Goal: Information Seeking & Learning: Learn about a topic

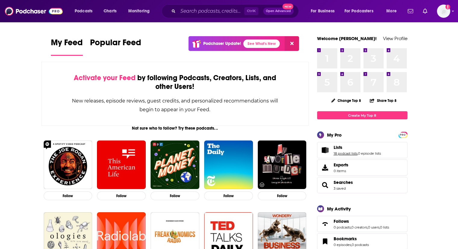
click at [348, 153] on link "18 podcast lists" at bounding box center [346, 153] width 24 height 4
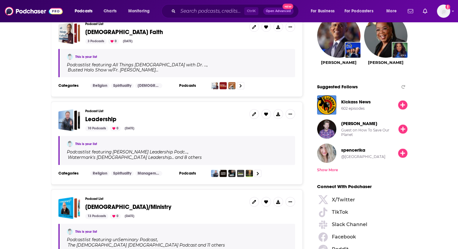
scroll to position [674, 0]
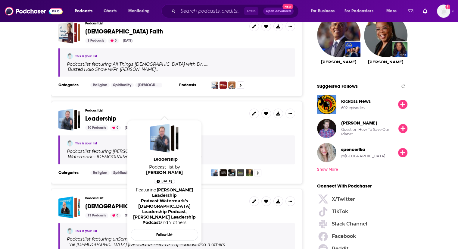
click at [97, 115] on span "Leadership" at bounding box center [100, 119] width 31 height 8
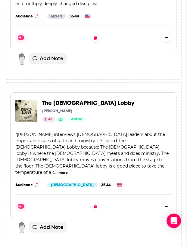
scroll to position [953, 0]
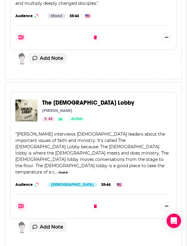
click at [82, 99] on span "The Church Lobby" at bounding box center [88, 103] width 92 height 8
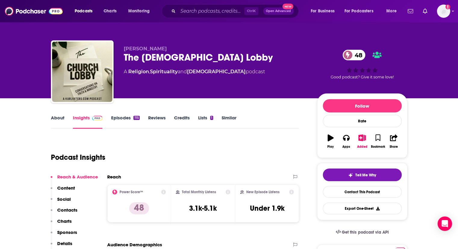
click at [58, 120] on link "About" at bounding box center [58, 122] width 14 height 14
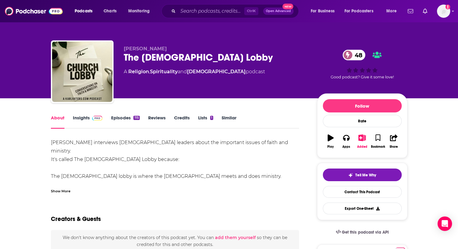
click at [59, 188] on div "Show More" at bounding box center [61, 191] width 20 height 6
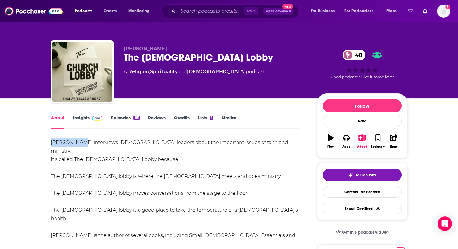
drag, startPoint x: 51, startPoint y: 142, endPoint x: 76, endPoint y: 143, distance: 25.0
click at [76, 143] on div "Karl Vaters interviews church leaders about the important issues of faith and m…" at bounding box center [175, 201] width 248 height 126
copy div "Karl Vaters"
click at [79, 117] on link "Insights" at bounding box center [88, 122] width 30 height 14
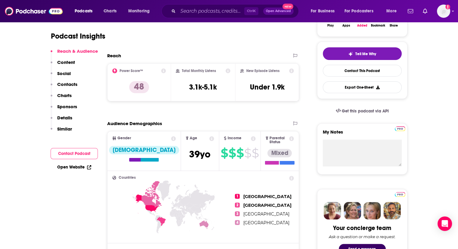
scroll to position [121, 0]
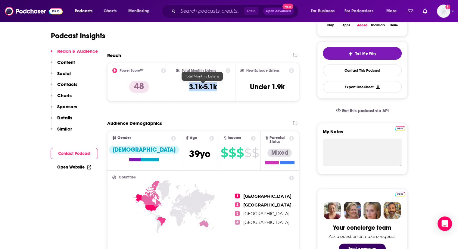
drag, startPoint x: 190, startPoint y: 87, endPoint x: 216, endPoint y: 86, distance: 26.5
click at [216, 86] on h3 "3.1k-5.1k" at bounding box center [203, 86] width 28 height 9
copy h3 "3.1k-5.1k"
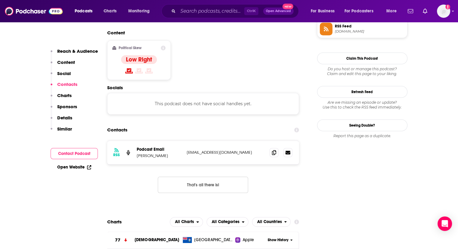
scroll to position [461, 0]
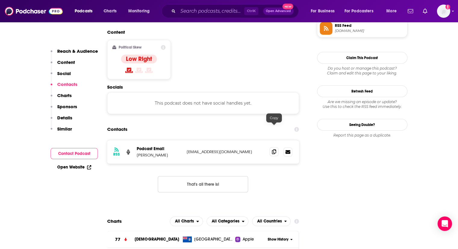
click at [271, 147] on span at bounding box center [273, 151] width 9 height 9
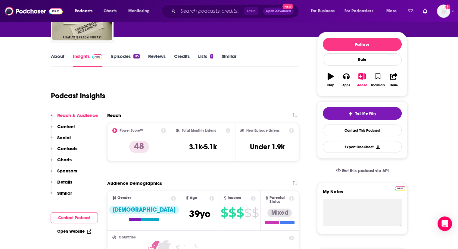
scroll to position [0, 0]
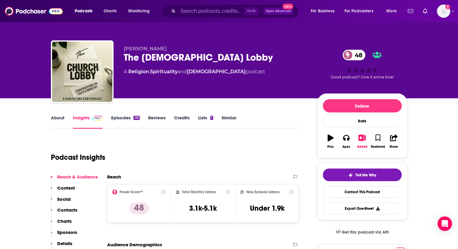
click at [129, 121] on link "Episodes 115" at bounding box center [125, 122] width 29 height 14
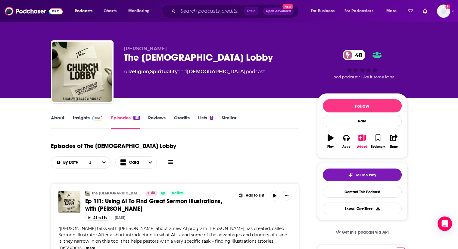
click at [58, 119] on link "About" at bounding box center [58, 122] width 14 height 14
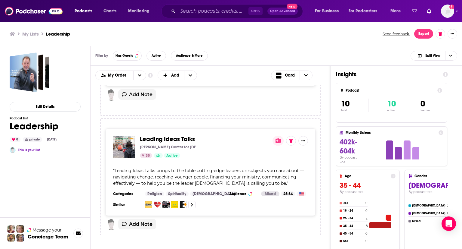
scroll to position [964, 0]
click at [219, 76] on div "My Order Customize Your List Order Select the “My Order” sort and remove all fi…" at bounding box center [210, 75] width 231 height 10
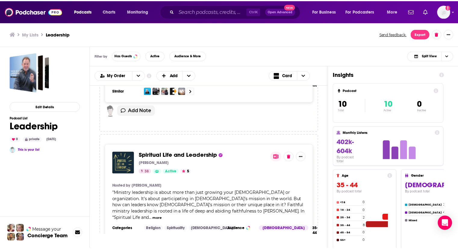
scroll to position [1227, 0]
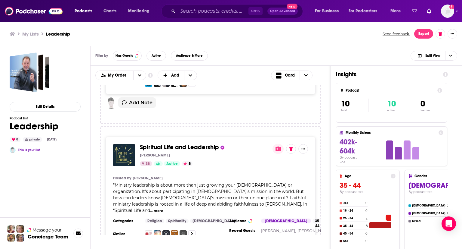
click at [163, 208] on button "more" at bounding box center [158, 210] width 9 height 5
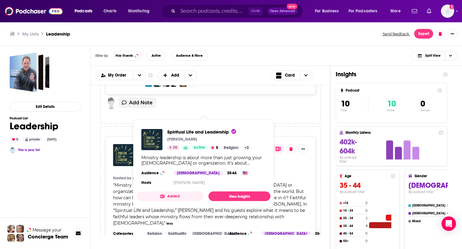
click at [200, 143] on span "Spiritual Life and Leadership" at bounding box center [179, 147] width 79 height 8
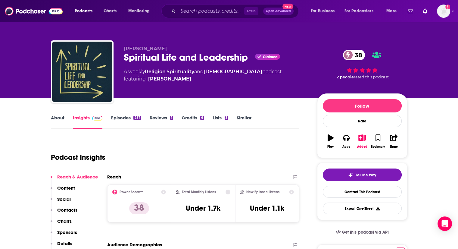
click at [55, 121] on link "About" at bounding box center [58, 122] width 14 height 14
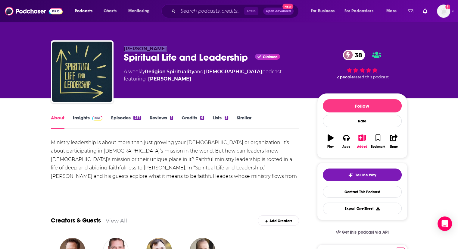
drag, startPoint x: 124, startPoint y: 48, endPoint x: 163, endPoint y: 48, distance: 39.1
click at [163, 48] on p "Markus Watson" at bounding box center [216, 49] width 184 height 6
copy span "Markus Watson"
click at [95, 117] on img at bounding box center [97, 118] width 11 height 5
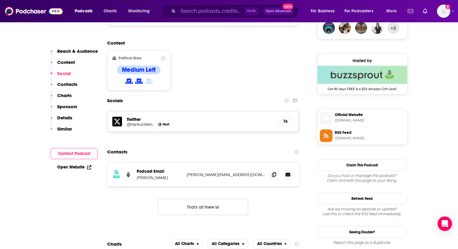
scroll to position [458, 0]
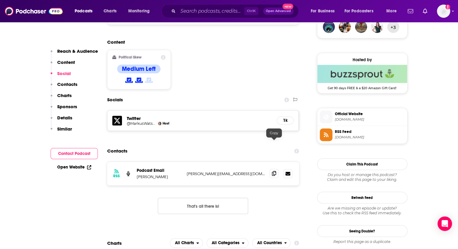
click at [275, 171] on icon at bounding box center [274, 173] width 4 height 5
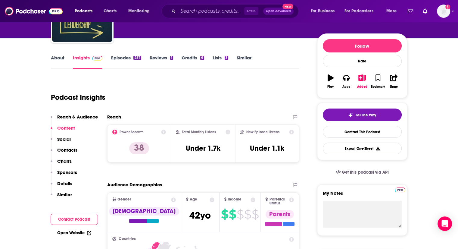
scroll to position [0, 0]
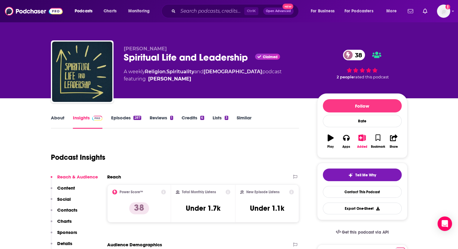
click at [121, 120] on link "Episodes 287" at bounding box center [126, 122] width 30 height 14
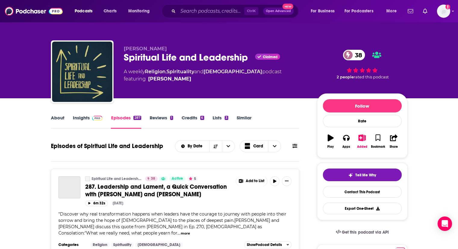
scroll to position [22, 0]
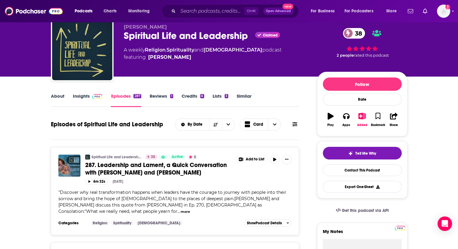
click at [84, 98] on link "Insights" at bounding box center [88, 100] width 30 height 14
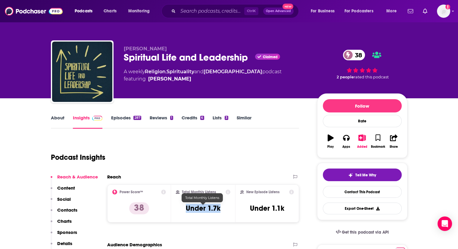
drag, startPoint x: 187, startPoint y: 207, endPoint x: 222, endPoint y: 209, distance: 34.7
click at [222, 209] on div "Total Monthly Listens Under 1.7k" at bounding box center [203, 203] width 54 height 28
copy h3 "Under 1.7k"
click at [443, 15] on img "Logged in as Lydia_Gustafson" at bounding box center [443, 11] width 13 height 13
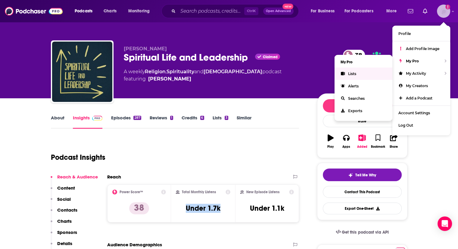
click at [353, 71] on span "Lists" at bounding box center [352, 73] width 8 height 5
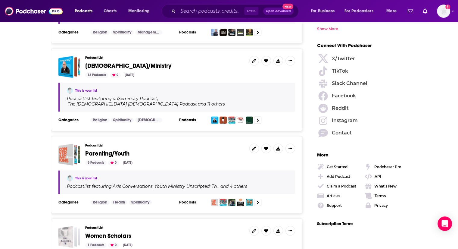
scroll to position [817, 0]
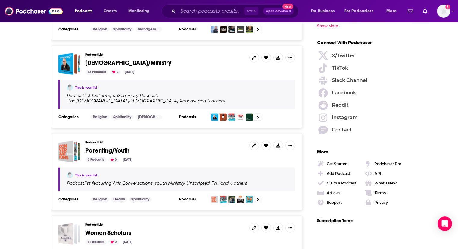
click at [122, 59] on span "Pastors/Ministry" at bounding box center [128, 63] width 86 height 8
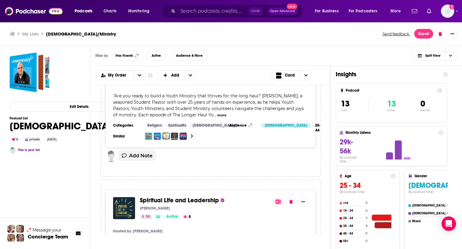
scroll to position [1617, 0]
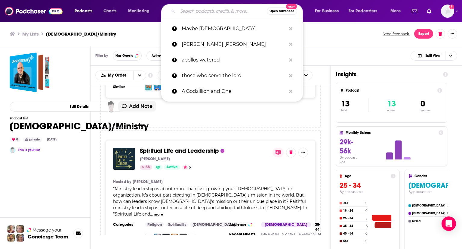
click at [218, 11] on input "Search podcasts, credits, & more..." at bounding box center [222, 11] width 89 height 10
paste input "4:13 Podcast with Jennifer Rothschild"
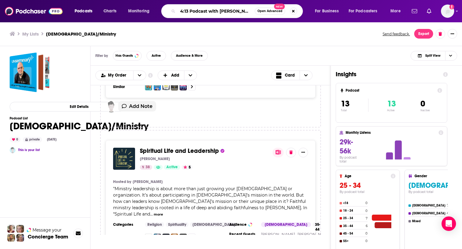
scroll to position [0, 11]
type input "4:13 Podcast with Jennifer Rothschild"
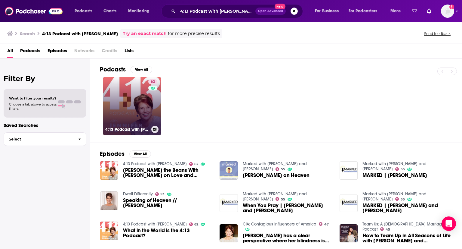
click at [135, 90] on link "62 4:13 Podcast with Jennifer Rothschild" at bounding box center [132, 106] width 58 height 58
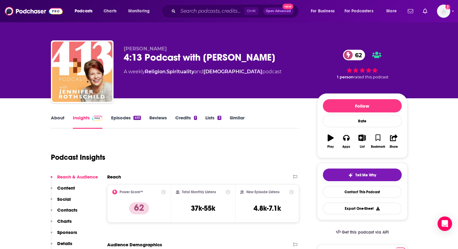
click at [56, 117] on link "About" at bounding box center [58, 122] width 14 height 14
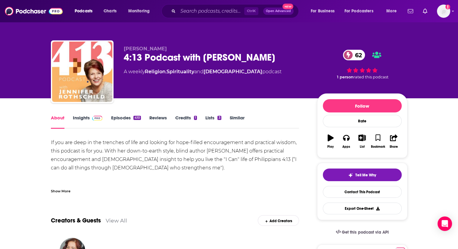
click at [52, 189] on div "Show More" at bounding box center [61, 191] width 20 height 6
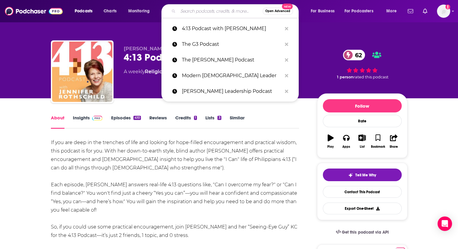
click at [225, 14] on input "Search podcasts, credits, & more..." at bounding box center [220, 11] width 85 height 10
paste input "The Evangelism Podcast with Daniel King"
type input "The Evangelism Podcast with Daniel King"
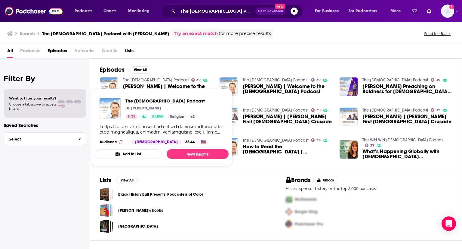
click at [145, 79] on link "The Evangelism Podcast" at bounding box center [156, 79] width 66 height 5
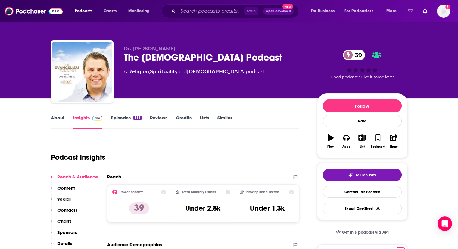
click at [57, 120] on link "About" at bounding box center [58, 122] width 14 height 14
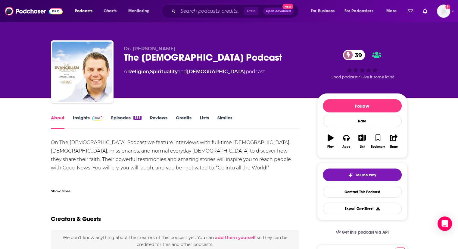
click at [56, 190] on div "Show More" at bounding box center [61, 191] width 20 height 6
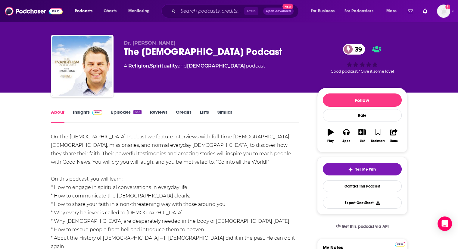
scroll to position [5, 0]
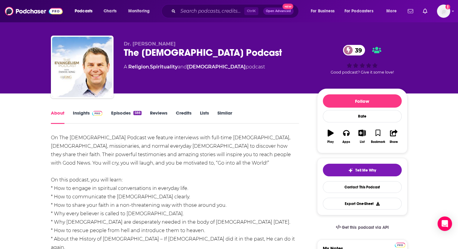
click at [115, 111] on link "Episodes 588" at bounding box center [126, 117] width 30 height 14
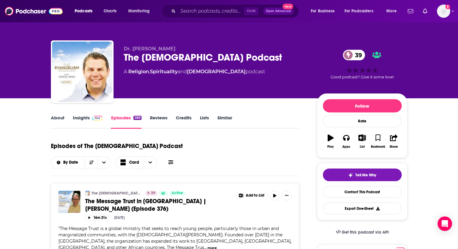
click at [57, 115] on link "About" at bounding box center [58, 122] width 14 height 14
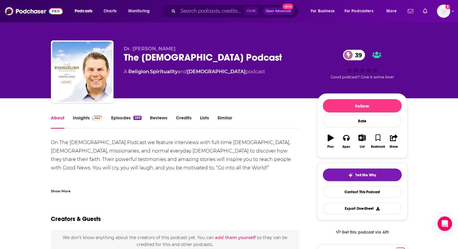
click at [54, 192] on div "Show More" at bounding box center [61, 191] width 20 height 6
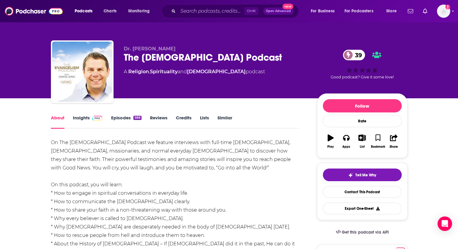
click at [361, 138] on icon "button" at bounding box center [362, 137] width 8 height 7
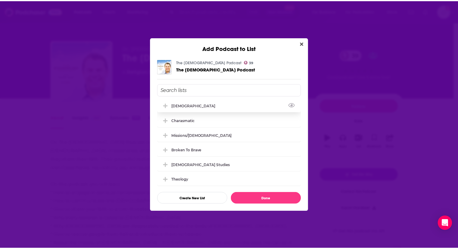
scroll to position [33, 0]
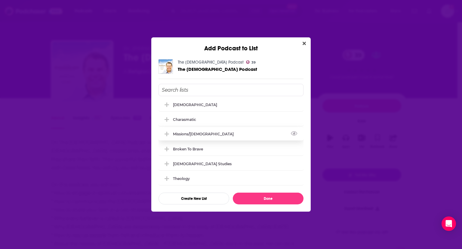
click at [167, 132] on icon "Add Podcast To List" at bounding box center [167, 133] width 5 height 5
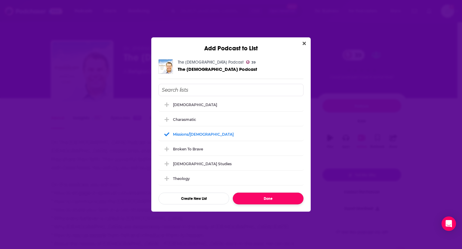
click at [264, 197] on button "Done" at bounding box center [268, 198] width 71 height 12
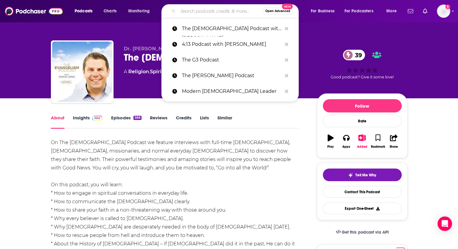
click at [216, 14] on input "Search podcasts, credits, & more..." at bounding box center [220, 11] width 85 height 10
paste input "P"
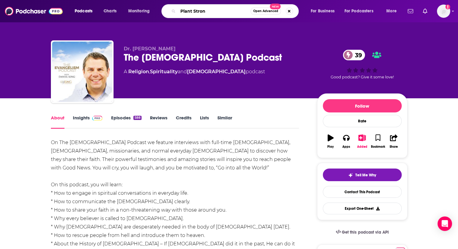
type input "Plant Strong"
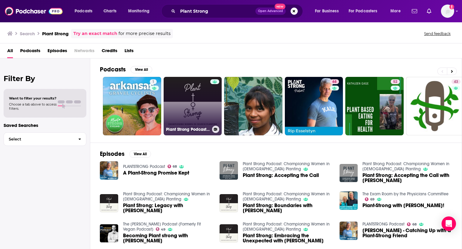
click at [179, 104] on link "Plant Strong Podcast: Championing Women in Church Planting" at bounding box center [193, 106] width 58 height 58
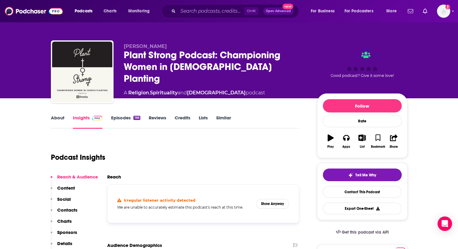
click at [115, 119] on link "Episodes 166" at bounding box center [125, 122] width 29 height 14
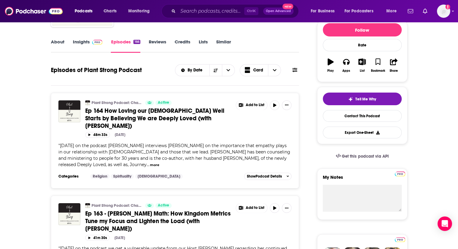
scroll to position [76, 0]
click at [57, 41] on link "About" at bounding box center [58, 46] width 14 height 14
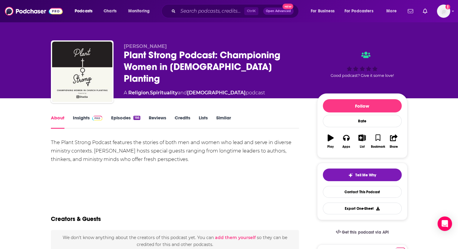
click at [135, 116] on div "166" at bounding box center [136, 118] width 7 height 4
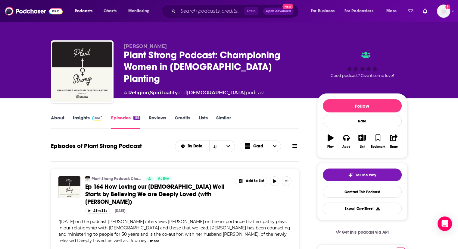
click at [52, 118] on link "About" at bounding box center [58, 122] width 14 height 14
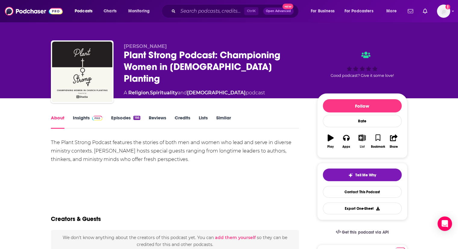
click at [363, 141] on icon "button" at bounding box center [362, 137] width 8 height 7
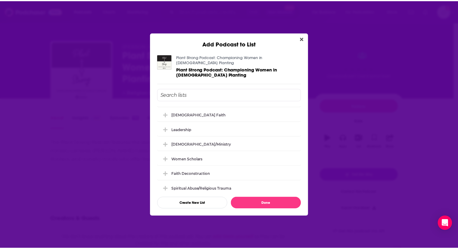
scroll to position [115, 0]
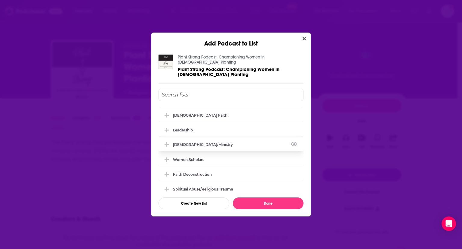
click at [206, 142] on div "Pastors/Ministry" at bounding box center [205, 144] width 64 height 5
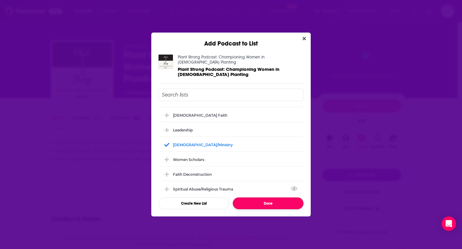
click at [274, 198] on button "Done" at bounding box center [268, 203] width 71 height 12
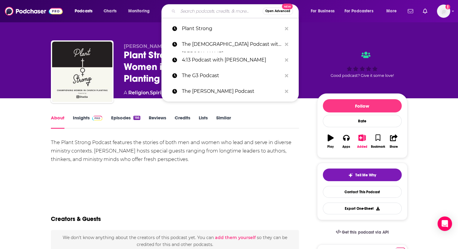
click at [233, 14] on input "Search podcasts, credits, & more..." at bounding box center [220, 11] width 85 height 10
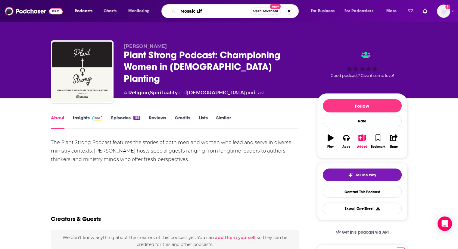
type input "Mosaic Life"
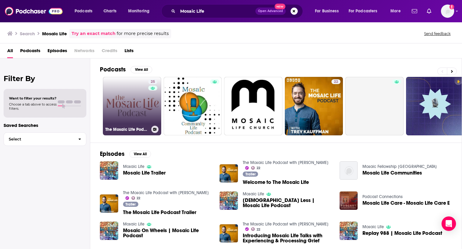
click at [143, 94] on link "25 The Mosaic Life Podcast" at bounding box center [132, 106] width 58 height 58
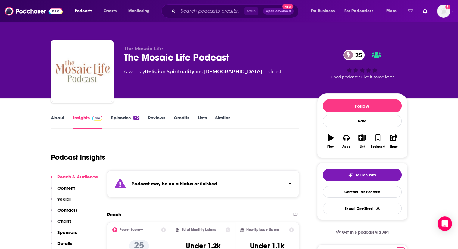
click at [60, 121] on link "About" at bounding box center [58, 122] width 14 height 14
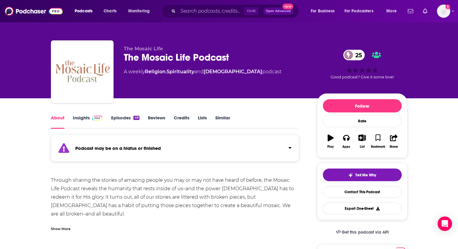
click at [57, 226] on div "Show More" at bounding box center [61, 228] width 20 height 6
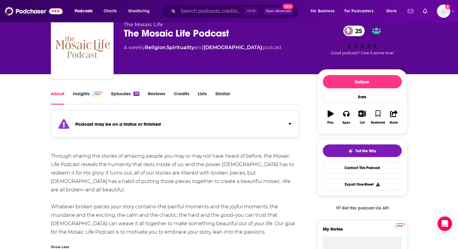
scroll to position [23, 0]
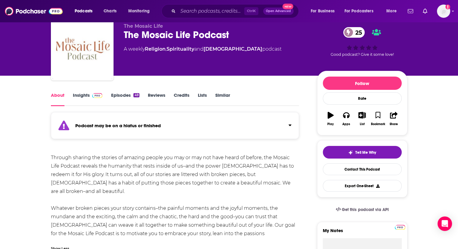
click at [133, 97] on link "Episodes 49" at bounding box center [125, 99] width 28 height 14
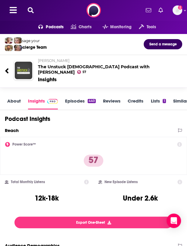
click at [51, 65] on h2 "Amy Anderson The Unstuck Church Podcast with Amy Anderson" at bounding box center [105, 66] width 135 height 17
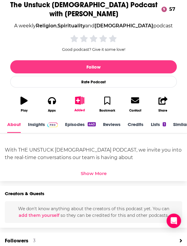
scroll to position [104, 0]
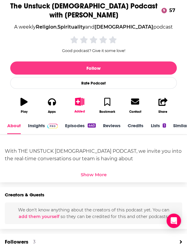
click at [94, 172] on div "Show More" at bounding box center [94, 175] width 26 height 6
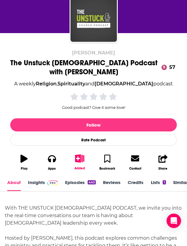
scroll to position [0, 0]
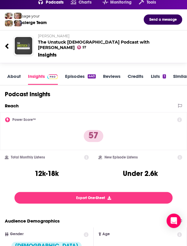
scroll to position [31, 0]
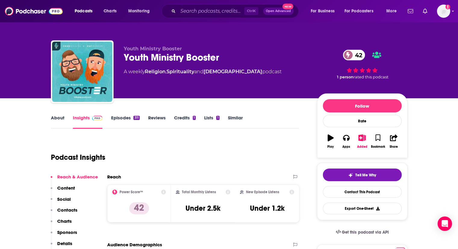
click at [61, 119] on link "About" at bounding box center [58, 122] width 14 height 14
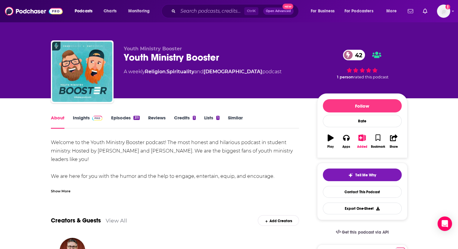
click at [132, 120] on link "Episodes 311" at bounding box center [125, 122] width 29 height 14
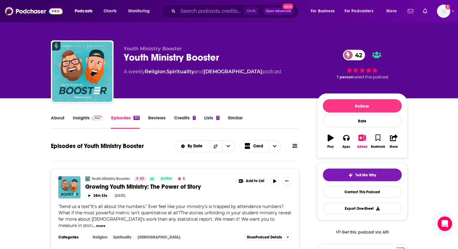
click at [57, 116] on link "About" at bounding box center [58, 122] width 14 height 14
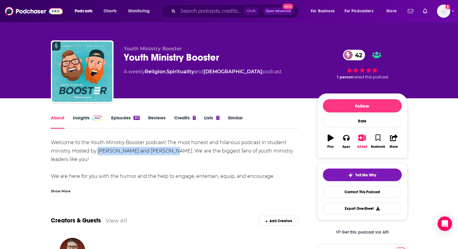
drag, startPoint x: 98, startPoint y: 150, endPoint x: 170, endPoint y: 150, distance: 72.3
click at [170, 150] on div "Welcome to the Youth Ministry Booster podcast! The most honest and hilarious po…" at bounding box center [175, 167] width 248 height 59
copy div "Zac Workun and Chad Higgins"
click at [76, 118] on link "Insights" at bounding box center [88, 122] width 30 height 14
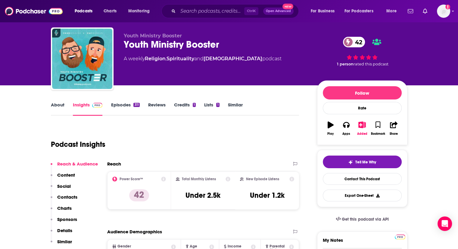
scroll to position [15, 0]
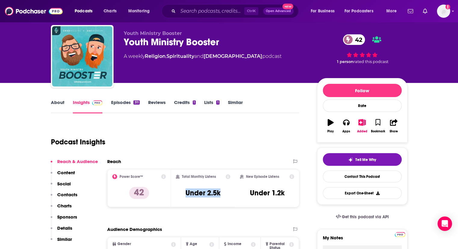
drag, startPoint x: 184, startPoint y: 192, endPoint x: 224, endPoint y: 188, distance: 40.5
click at [224, 188] on div "Total Monthly Listens Under 2.5k" at bounding box center [203, 188] width 54 height 28
copy h3 "Under 2.5k"
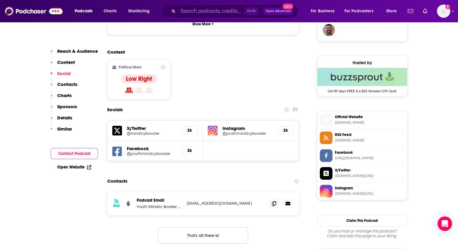
scroll to position [456, 0]
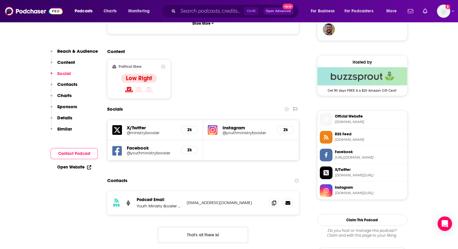
click at [279, 198] on div "RSS Podcast Email Youth Ministry Booster Podcast Network zac@youthministryboost…" at bounding box center [203, 221] width 192 height 61
click at [275, 200] on icon at bounding box center [274, 202] width 4 height 5
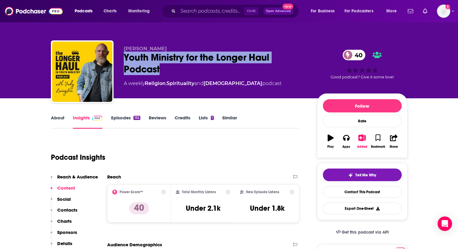
drag, startPoint x: 123, startPoint y: 55, endPoint x: 167, endPoint y: 69, distance: 46.3
click at [167, 69] on div "Youth Ministry for the Longer Haul Podcast 40" at bounding box center [216, 62] width 184 height 23
copy h2 "Youth Ministry for the Longer Haul Podcast"
drag, startPoint x: 123, startPoint y: 48, endPoint x: 164, endPoint y: 48, distance: 41.2
click at [164, 48] on div "[PERSON_NAME] Youth Ministry for the Longer Haul Podcast 40 A weekly Religion ,…" at bounding box center [229, 72] width 356 height 65
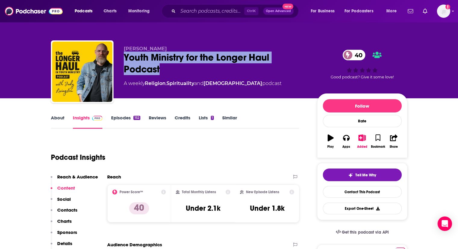
copy span "[PERSON_NAME]"
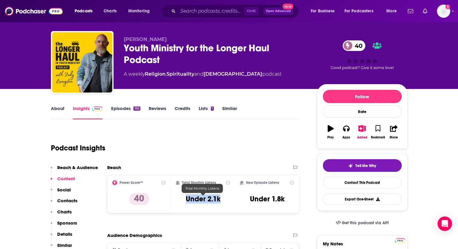
drag, startPoint x: 186, startPoint y: 198, endPoint x: 220, endPoint y: 198, distance: 34.3
click at [220, 198] on div "Total Monthly Listens Under 2.1k" at bounding box center [203, 194] width 54 height 28
copy h3 "Under 2.1k"
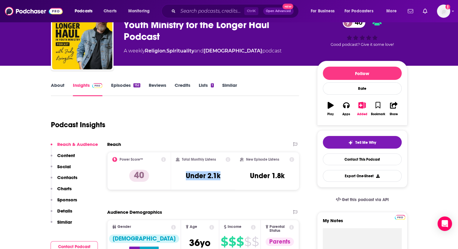
scroll to position [0, 0]
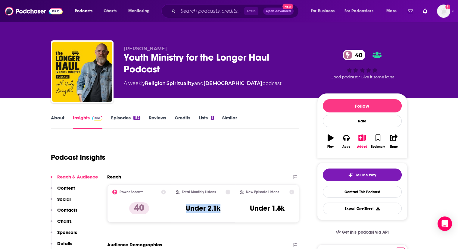
click at [126, 118] on link "Episodes 152" at bounding box center [125, 122] width 29 height 14
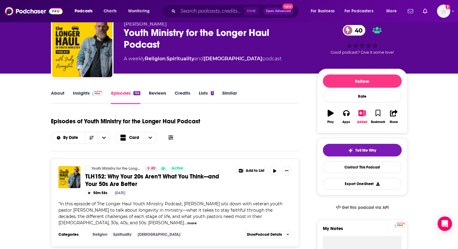
scroll to position [24, 0]
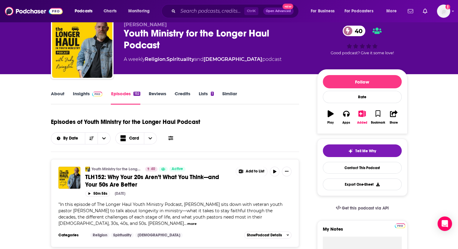
click at [59, 93] on link "About" at bounding box center [58, 98] width 14 height 14
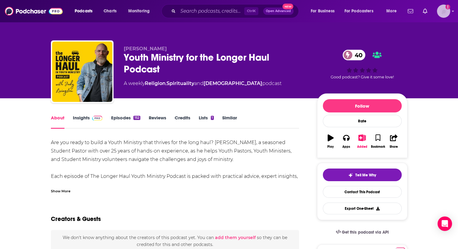
click at [443, 12] on img "Logged in as Lydia_Gustafson" at bounding box center [443, 11] width 13 height 13
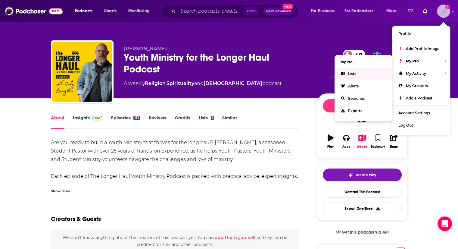
click at [362, 72] on link "Lists" at bounding box center [363, 73] width 58 height 12
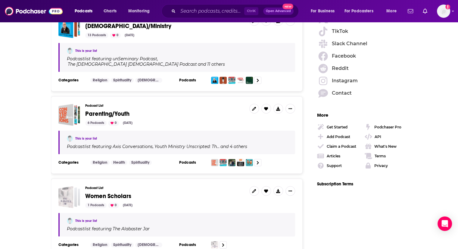
scroll to position [847, 0]
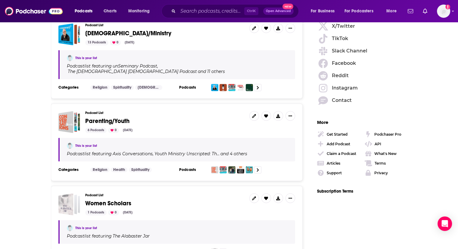
click at [100, 117] on span "Parenting/Youth" at bounding box center [107, 121] width 44 height 8
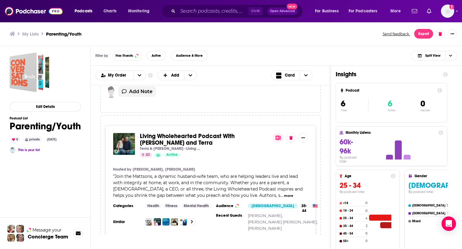
scroll to position [238, 0]
click at [234, 197] on div "" Join the Mattsons, a dynamic husband-wife team, who are helping leaders live …" at bounding box center [210, 185] width 195 height 25
click at [235, 197] on div "" Join the Mattsons, a dynamic husband-wife team, who are helping leaders live …" at bounding box center [210, 185] width 195 height 25
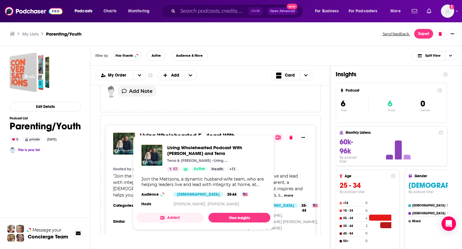
drag, startPoint x: 158, startPoint y: 133, endPoint x: 102, endPoint y: 143, distance: 56.6
click at [102, 143] on div "Living Wholehearted Podcast With Jeff and Terra Terra & Jeff Mattson - Living W…" at bounding box center [210, 191] width 221 height 152
drag, startPoint x: 147, startPoint y: 140, endPoint x: 120, endPoint y: 149, distance: 28.5
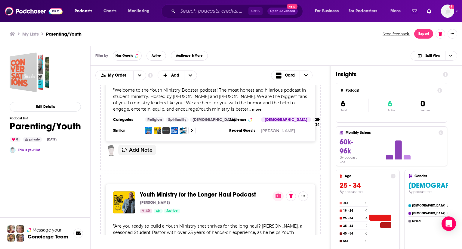
scroll to position [674, 0]
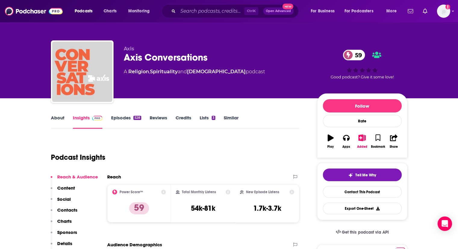
click at [118, 118] on link "Episodes 528" at bounding box center [126, 122] width 30 height 14
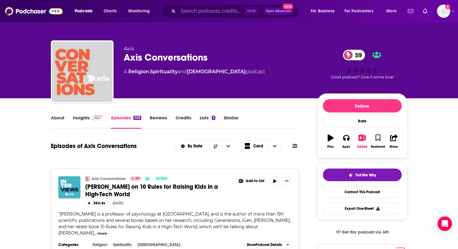
click at [55, 118] on link "About" at bounding box center [58, 122] width 14 height 14
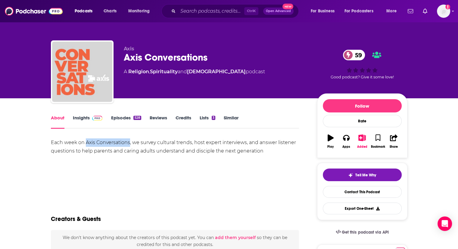
drag, startPoint x: 86, startPoint y: 142, endPoint x: 128, endPoint y: 143, distance: 41.9
click at [128, 143] on div "Each week on Axis Conversations, we survey cultural trends, host expert intervi…" at bounding box center [175, 146] width 248 height 17
copy div "Axis Conversations"
click at [86, 115] on link "Insights" at bounding box center [88, 122] width 30 height 14
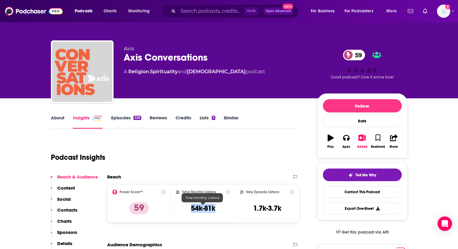
drag, startPoint x: 191, startPoint y: 207, endPoint x: 215, endPoint y: 207, distance: 23.5
click at [215, 207] on h3 "54k-81k" at bounding box center [203, 208] width 24 height 9
copy h3 "54k-81k"
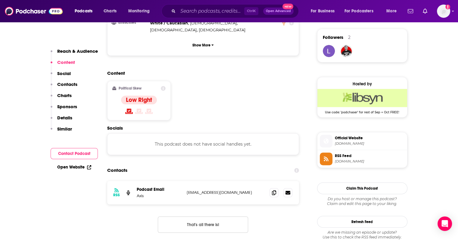
scroll to position [437, 0]
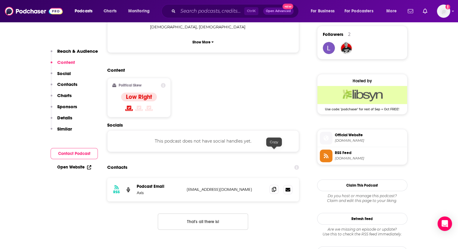
click at [274, 187] on icon at bounding box center [274, 189] width 4 height 5
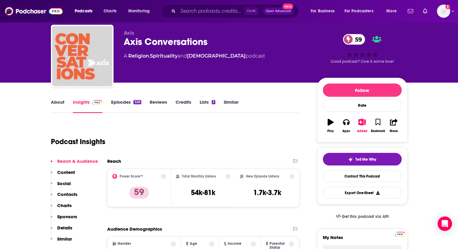
scroll to position [0, 0]
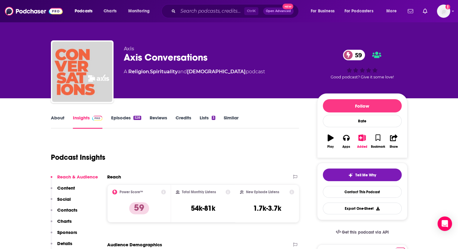
click at [122, 117] on link "Episodes 528" at bounding box center [126, 122] width 30 height 14
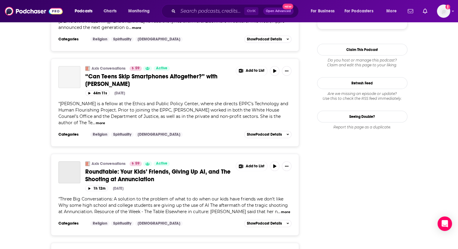
scroll to position [711, 0]
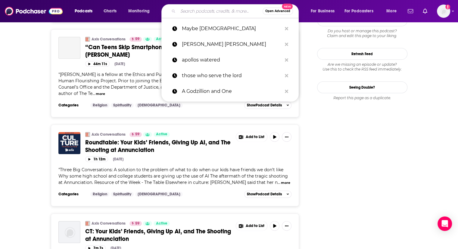
click at [232, 11] on input "Search podcasts, credits, & more..." at bounding box center [220, 11] width 85 height 10
paste input "Christine Caine"
type input "Christine Caine"
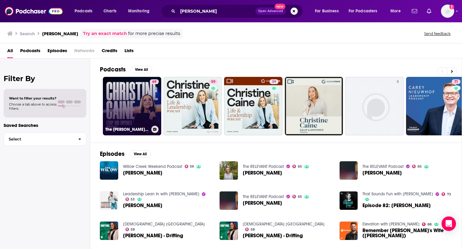
click at [133, 110] on link "69 The Christine Caine Equip & Empower Podcast" at bounding box center [132, 106] width 58 height 58
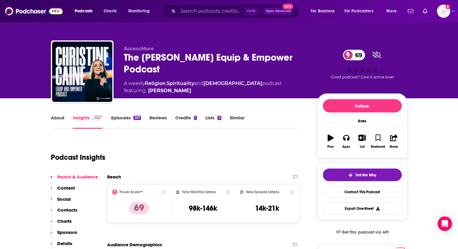
click at [59, 117] on link "About" at bounding box center [58, 122] width 14 height 14
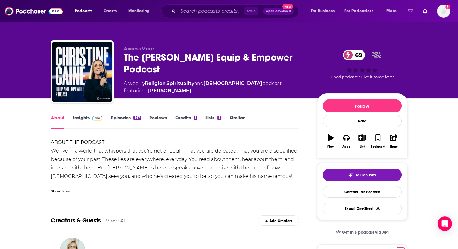
click at [66, 188] on div "Show More" at bounding box center [61, 191] width 20 height 6
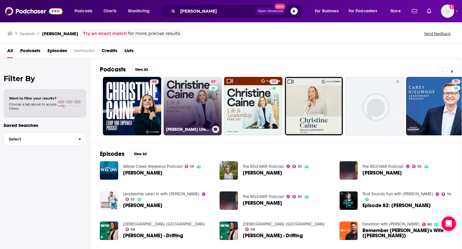
click at [196, 104] on link "59 Christine Caine's Life & Leadership Podcast with Propel Women" at bounding box center [193, 106] width 58 height 58
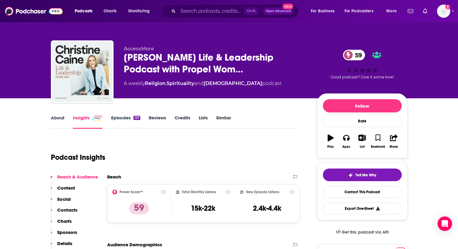
click at [56, 116] on link "About" at bounding box center [58, 122] width 14 height 14
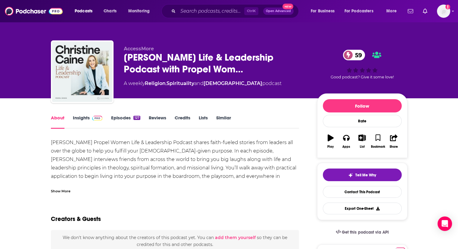
click at [64, 191] on div "Show More" at bounding box center [61, 191] width 20 height 6
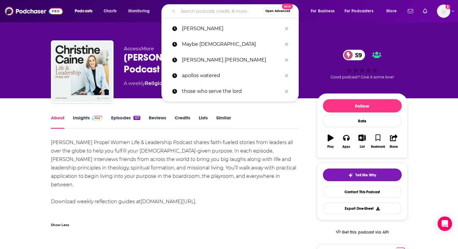
click at [216, 9] on input "Search podcasts, credits, & more..." at bounding box center [220, 11] width 85 height 10
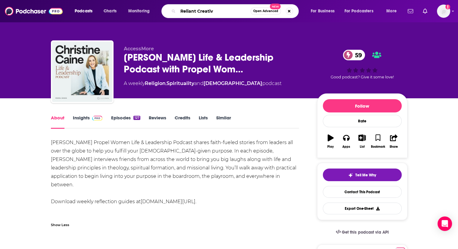
type input "Reliant Creative"
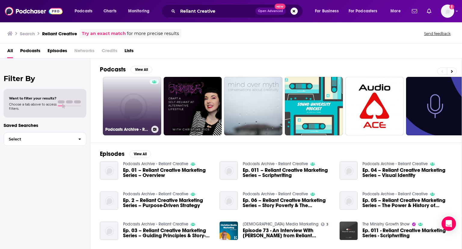
click at [144, 106] on link "Podcasts Archive - Reliant Creative" at bounding box center [132, 106] width 58 height 58
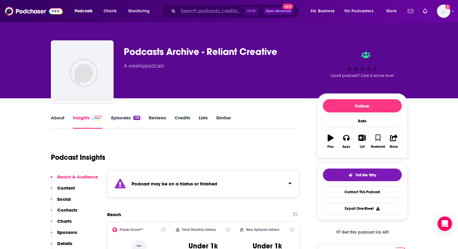
click at [59, 120] on link "About" at bounding box center [58, 122] width 14 height 14
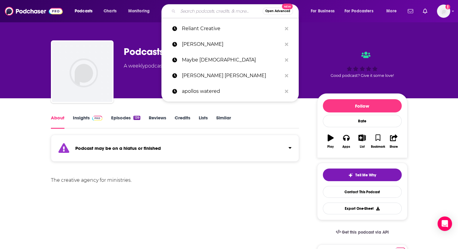
click at [200, 10] on input "Search podcasts, credits, & more..." at bounding box center [220, 11] width 85 height 10
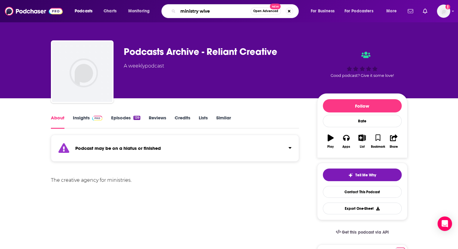
type input "ministry wives"
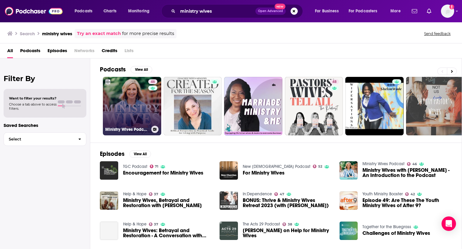
click at [138, 98] on link "46 Ministry Wives Podcast" at bounding box center [132, 106] width 58 height 58
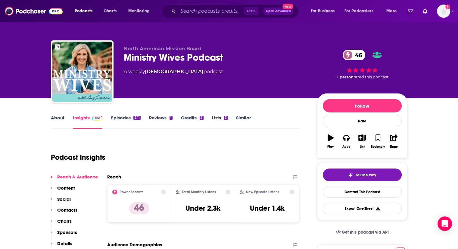
click at [59, 116] on link "About" at bounding box center [58, 122] width 14 height 14
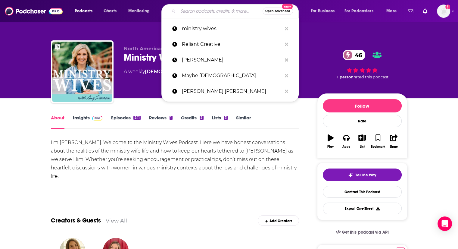
click at [219, 13] on input "Search podcasts, credits, & more..." at bounding box center [220, 11] width 85 height 10
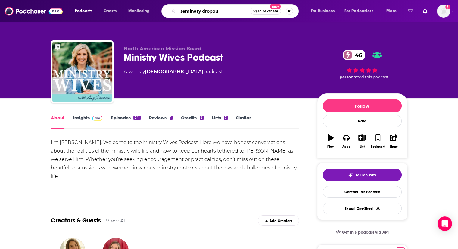
type input "seminary dropout"
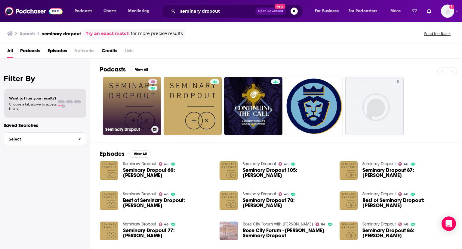
click at [144, 112] on link "46 Seminary Dropout" at bounding box center [132, 106] width 58 height 58
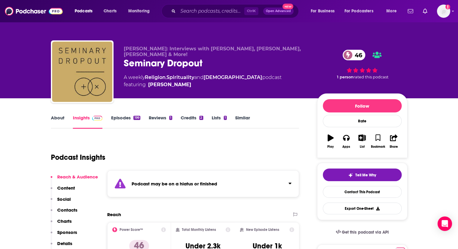
click at [125, 120] on link "Episodes 199" at bounding box center [125, 122] width 29 height 14
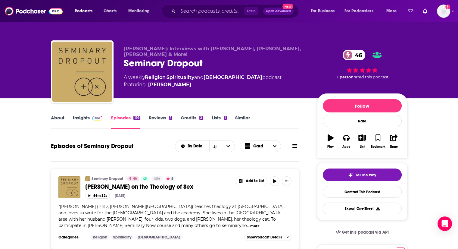
click at [60, 120] on link "About" at bounding box center [58, 122] width 14 height 14
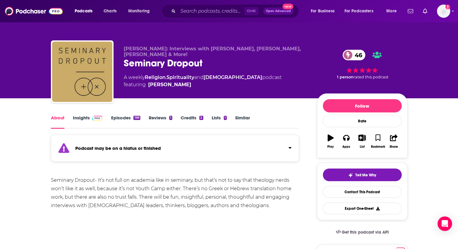
click at [126, 119] on link "Episodes 199" at bounding box center [125, 122] width 29 height 14
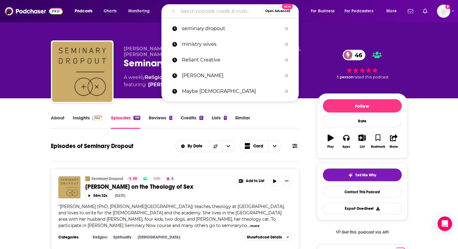
click at [209, 11] on input "Search podcasts, credits, & more..." at bounding box center [220, 11] width 85 height 10
paste input "Sheologians"
type input "Sheologians"
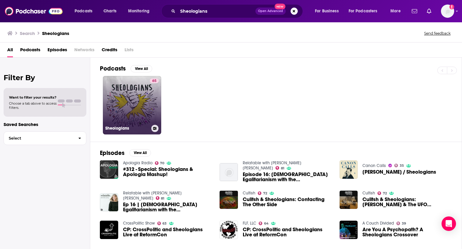
click at [143, 97] on link "65 Sheologians" at bounding box center [132, 105] width 58 height 58
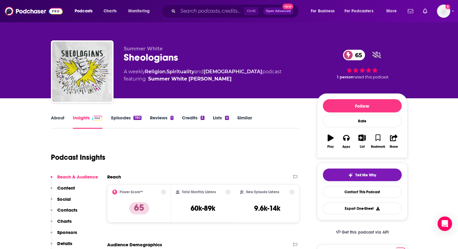
click at [132, 118] on link "Episodes 780" at bounding box center [126, 122] width 30 height 14
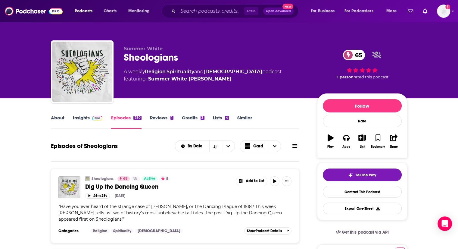
click at [57, 120] on link "About" at bounding box center [58, 122] width 14 height 14
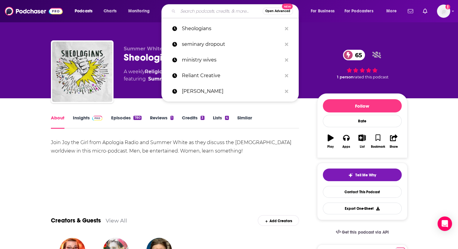
click at [222, 9] on input "Search podcasts, credits, & more..." at bounding box center [220, 11] width 85 height 10
paste input "Strengthening the Soul of Your Leadership"
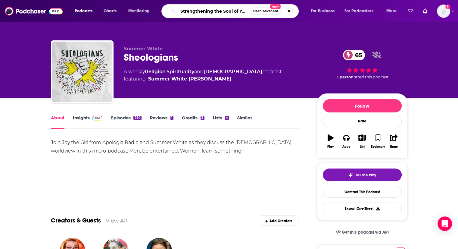
scroll to position [0, 28]
type input "Strengthening the Soul of Your Leadership"
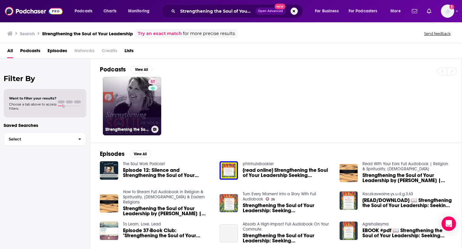
click at [136, 98] on link "57 Strengthening the Soul of Your Leadership with Ruth Haley Barton" at bounding box center [132, 106] width 58 height 58
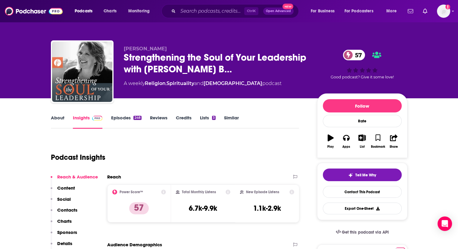
click at [114, 119] on link "Episodes 248" at bounding box center [126, 122] width 30 height 14
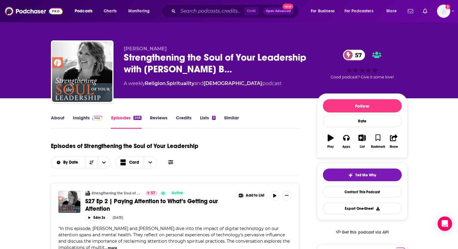
click at [57, 120] on link "About" at bounding box center [58, 122] width 14 height 14
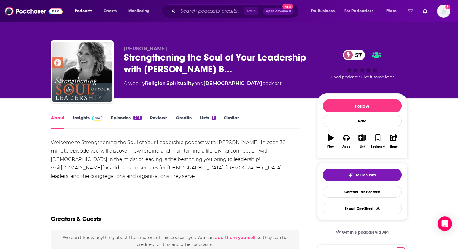
click at [127, 119] on link "Episodes 248" at bounding box center [126, 122] width 30 height 14
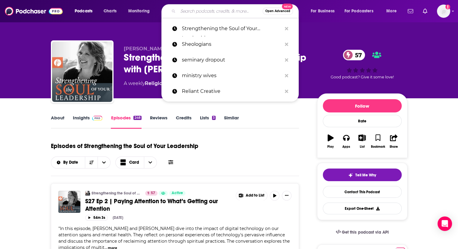
click at [202, 13] on input "Search podcasts, credits, & more..." at bounding box center [220, 11] width 85 height 10
paste input "John Nuzzo Leadership Podcast"
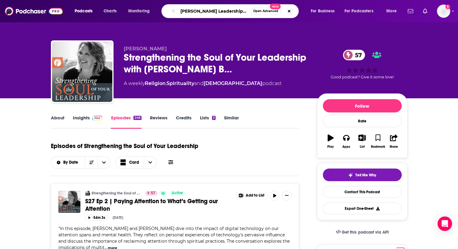
type input "John Nuzzo Leadership Podcast"
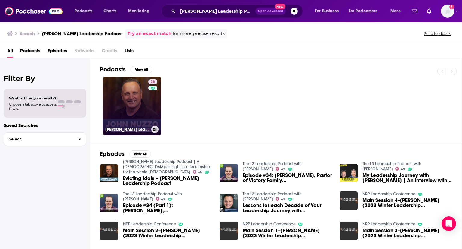
click at [135, 98] on link "36 John Nuzzo Leadership Podcast | A pastor's insights on leadership for the wh…" at bounding box center [132, 106] width 58 height 58
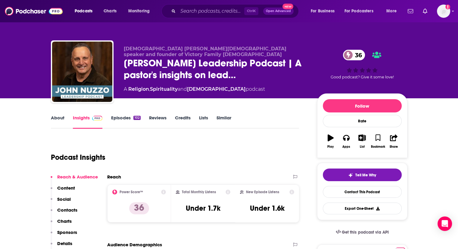
click at [54, 118] on link "About" at bounding box center [58, 122] width 14 height 14
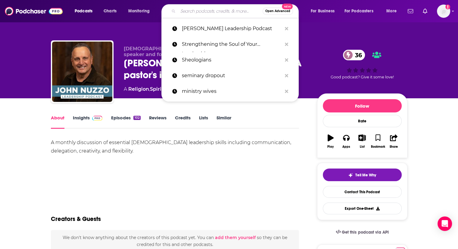
click at [224, 10] on input "Search podcasts, credits, & more..." at bounding box center [220, 11] width 85 height 10
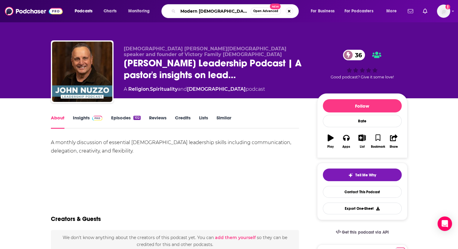
type input "Modern Church Leader"
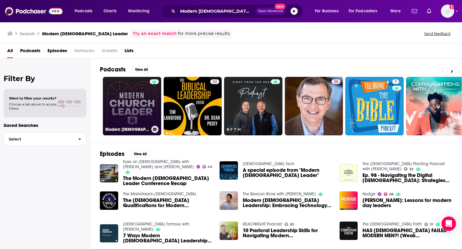
click at [137, 96] on link "Modern Church Leader" at bounding box center [132, 106] width 58 height 58
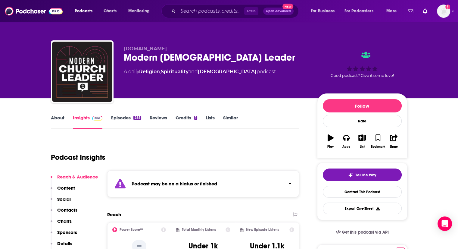
click at [120, 118] on link "Episodes 285" at bounding box center [126, 122] width 30 height 14
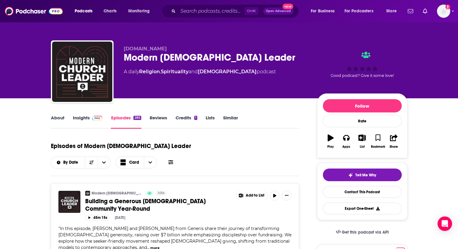
click at [60, 118] on link "About" at bounding box center [58, 122] width 14 height 14
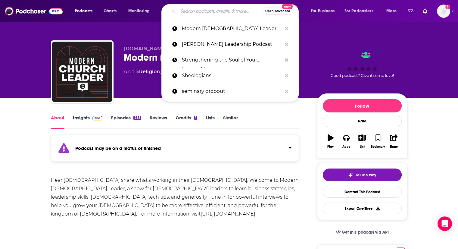
click at [207, 13] on input "Search podcasts, credits, & more..." at bounding box center [220, 11] width 85 height 10
paste input "The Natasha Crain Podcast"
type input "The Natasha Crain Podcast"
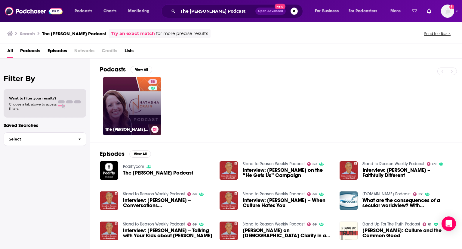
click at [124, 92] on link "58 The Natasha Crain Podcast" at bounding box center [132, 106] width 58 height 58
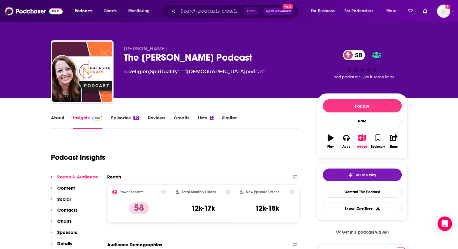
click at [54, 118] on link "About" at bounding box center [58, 122] width 14 height 14
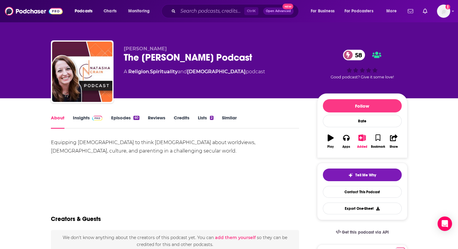
click at [125, 117] on link "Episodes 60" at bounding box center [125, 122] width 28 height 14
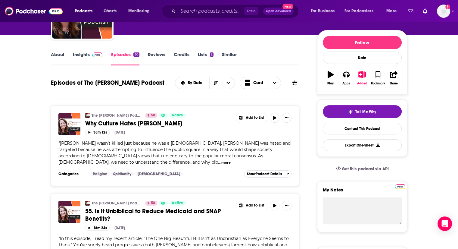
scroll to position [64, 0]
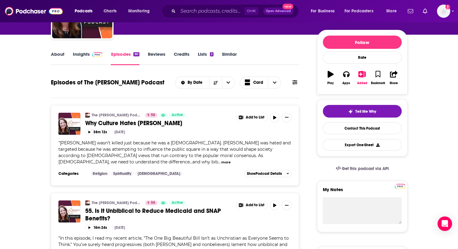
click at [221, 160] on button "more" at bounding box center [225, 162] width 9 height 5
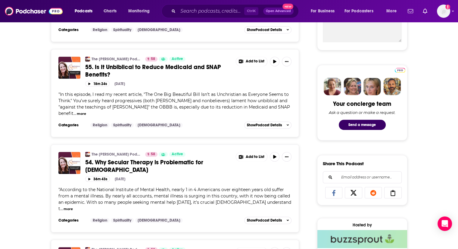
scroll to position [246, 0]
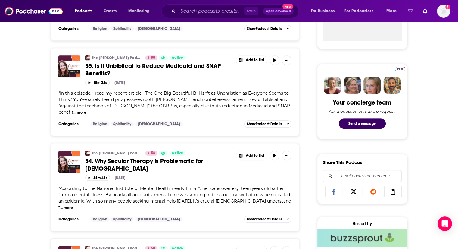
click at [73, 205] on button "more" at bounding box center [68, 207] width 9 height 5
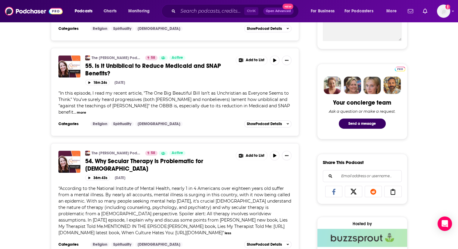
click at [86, 110] on button "more" at bounding box center [81, 112] width 9 height 5
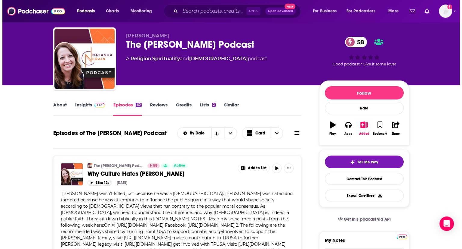
scroll to position [0, 0]
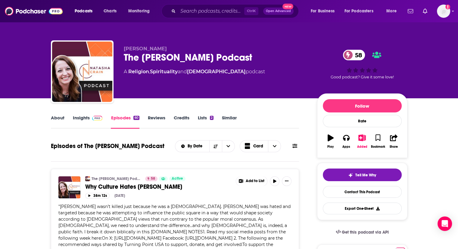
click at [61, 118] on link "About" at bounding box center [58, 122] width 14 height 14
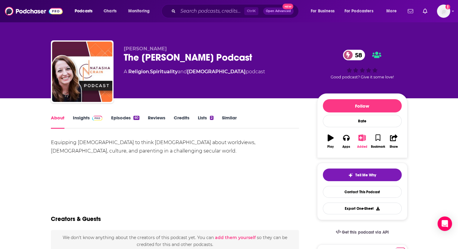
click at [362, 145] on div "Added" at bounding box center [362, 147] width 10 height 4
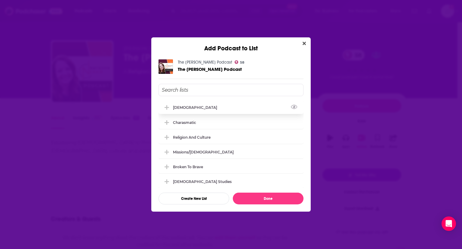
click at [167, 107] on icon "Add Podcast To List" at bounding box center [167, 107] width 5 height 5
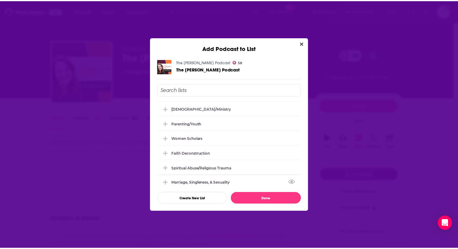
scroll to position [129, 0]
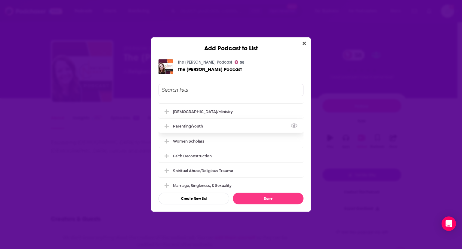
click at [166, 126] on icon "Add Podcast To List" at bounding box center [167, 126] width 5 height 5
click at [272, 198] on button "Done" at bounding box center [268, 198] width 71 height 12
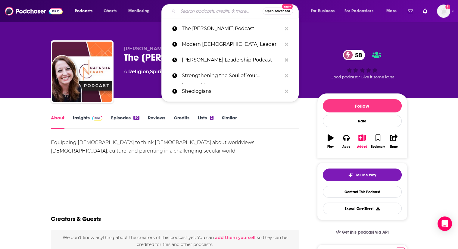
click at [237, 10] on input "Search podcasts, credits, & more..." at bounding box center [220, 11] width 85 height 10
paste input "The G3 Podcast"
type input "The G3 Podcast"
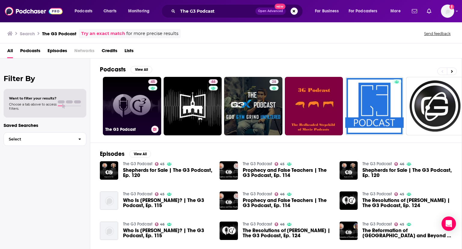
click at [131, 104] on link "45 The G3 Podcast" at bounding box center [132, 106] width 58 height 58
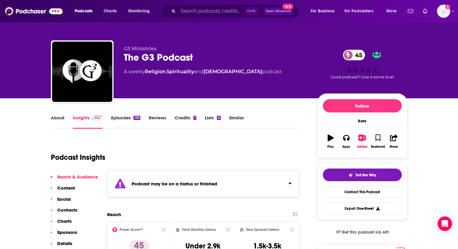
click at [58, 118] on link "About" at bounding box center [58, 122] width 14 height 14
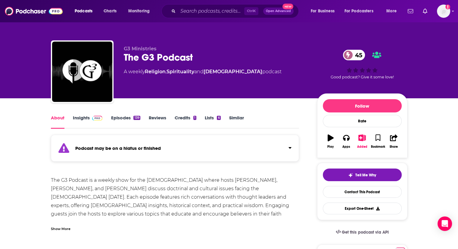
click at [59, 227] on div "Show More" at bounding box center [61, 228] width 20 height 6
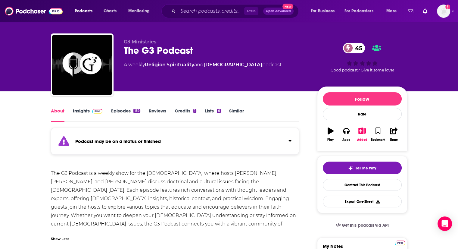
scroll to position [7, 0]
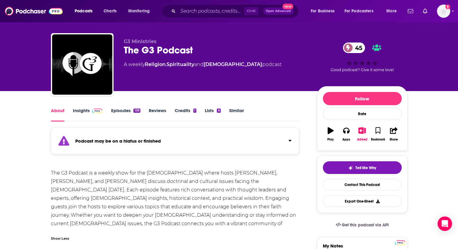
click at [122, 112] on link "Episodes 139" at bounding box center [125, 114] width 29 height 14
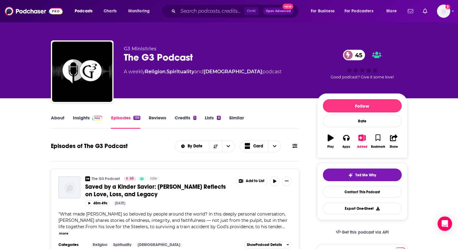
click at [53, 117] on link "About" at bounding box center [58, 122] width 14 height 14
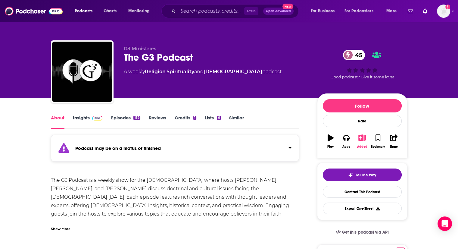
click at [362, 141] on button "Added" at bounding box center [362, 141] width 16 height 22
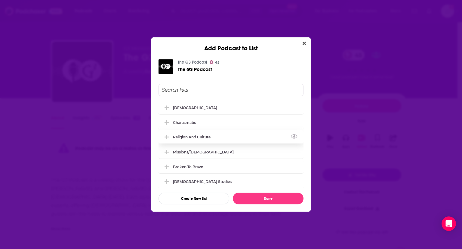
click at [166, 136] on icon "Add Podcast To List" at bounding box center [167, 137] width 5 height 5
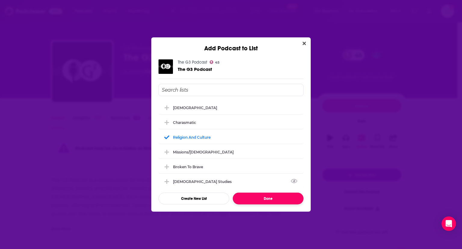
click at [244, 196] on button "Done" at bounding box center [268, 198] width 71 height 12
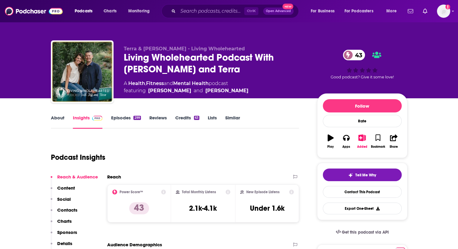
click at [55, 118] on link "About" at bounding box center [58, 122] width 14 height 14
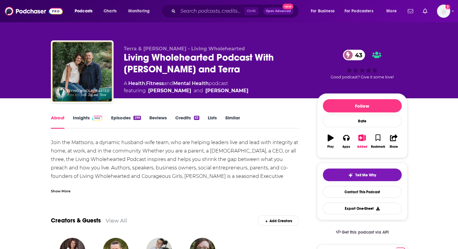
click at [60, 187] on div "Show More" at bounding box center [175, 188] width 248 height 10
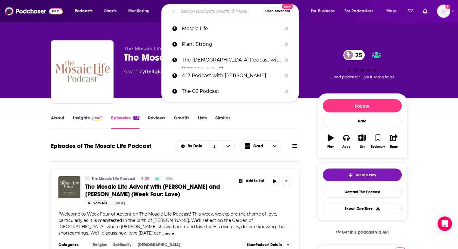
click at [198, 12] on input "Search podcasts, credits, & more..." at bounding box center [220, 11] width 85 height 10
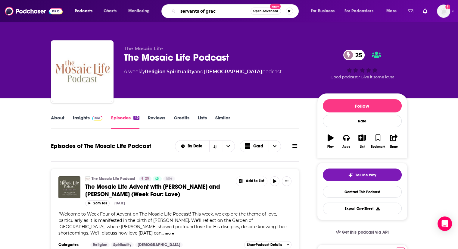
type input "servants of grace"
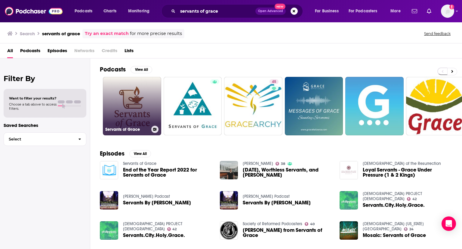
click at [138, 99] on link "Servants of Grace" at bounding box center [132, 106] width 58 height 58
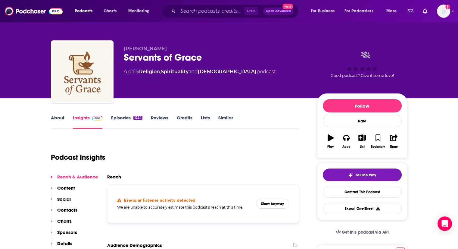
click at [58, 119] on link "About" at bounding box center [58, 122] width 14 height 14
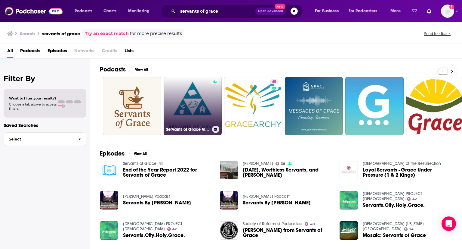
click at [188, 113] on link "Servants of Grace Video" at bounding box center [193, 106] width 58 height 58
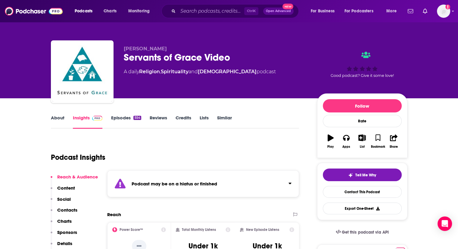
click at [59, 120] on link "About" at bounding box center [58, 122] width 14 height 14
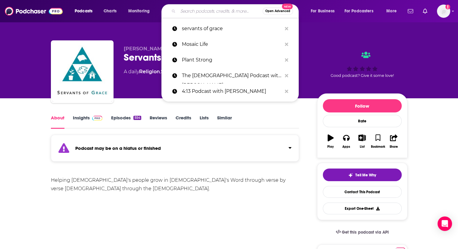
click at [224, 9] on input "Search podcasts, credits, & more..." at bounding box center [220, 11] width 85 height 10
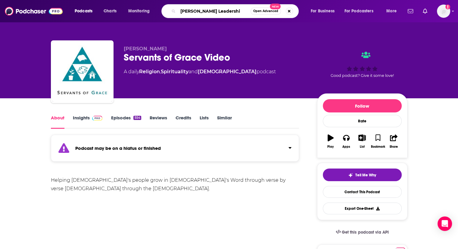
type input "Andy Stanley Leadership"
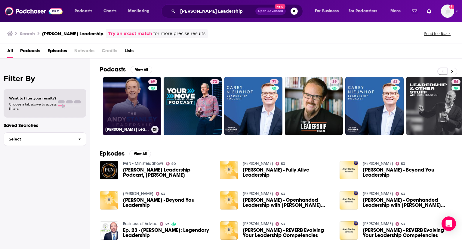
click at [134, 98] on link "69 Andy Stanley Leadership Podcast" at bounding box center [132, 106] width 58 height 58
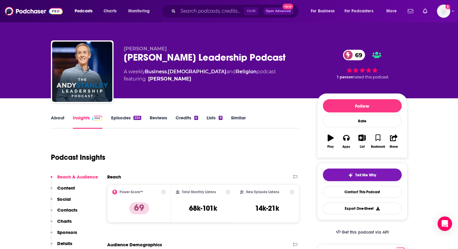
click at [60, 119] on link "About" at bounding box center [58, 122] width 14 height 14
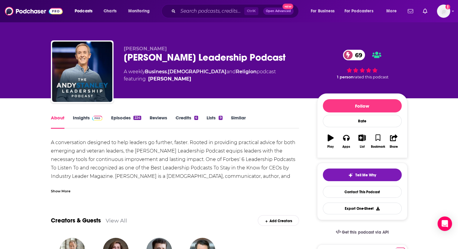
click at [57, 187] on div "Show More" at bounding box center [175, 188] width 248 height 10
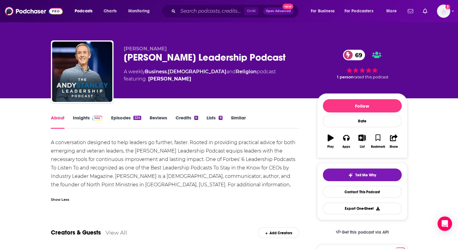
click at [125, 117] on link "Episodes 224" at bounding box center [126, 122] width 30 height 14
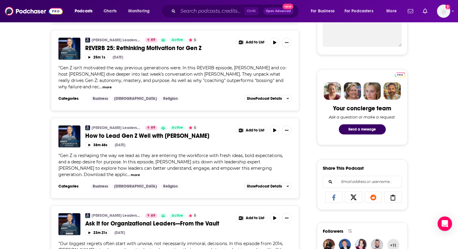
scroll to position [240, 0]
click at [131, 173] on button "more" at bounding box center [135, 175] width 9 height 5
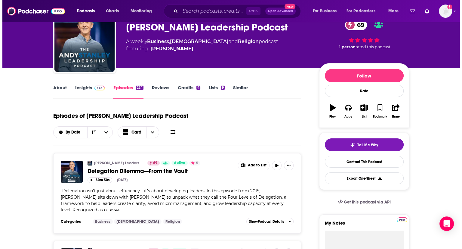
scroll to position [0, 0]
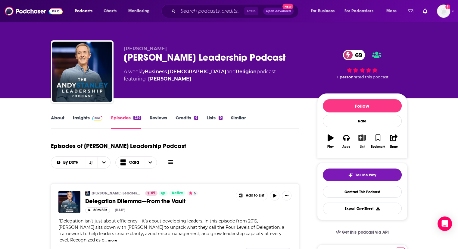
click at [359, 138] on icon "button" at bounding box center [362, 137] width 8 height 7
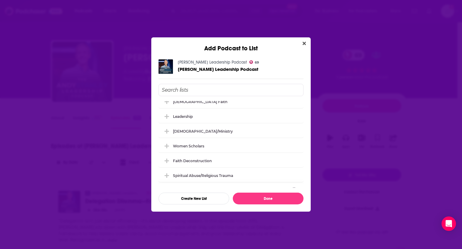
scroll to position [117, 0]
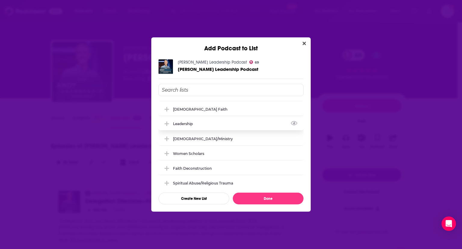
click at [165, 123] on icon "Add Podcast To List" at bounding box center [167, 123] width 5 height 5
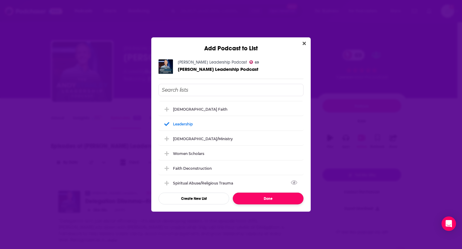
click at [265, 197] on button "Done" at bounding box center [268, 198] width 71 height 12
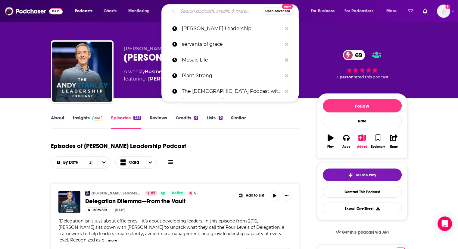
click at [222, 10] on input "Search podcasts, credits, & more..." at bounding box center [220, 11] width 85 height 10
paste input "Deep Dive Spirituality"
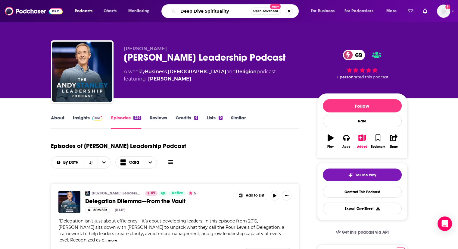
type input "Deep Dive Spirituality"
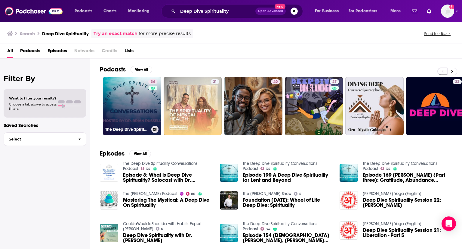
click at [132, 97] on link "34 The Deep Dive Spirituality Conversations Podcast" at bounding box center [132, 106] width 58 height 58
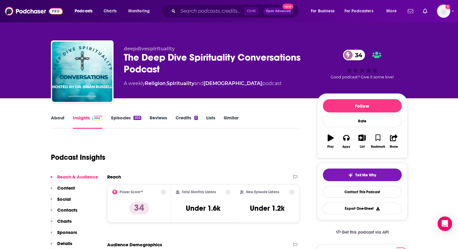
click at [126, 119] on link "Episodes 202" at bounding box center [126, 122] width 30 height 14
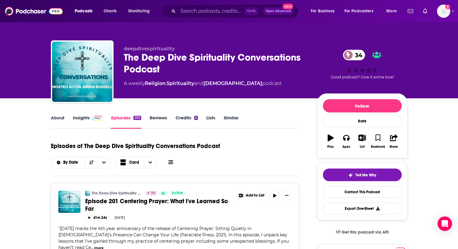
click at [59, 117] on link "About" at bounding box center [58, 122] width 14 height 14
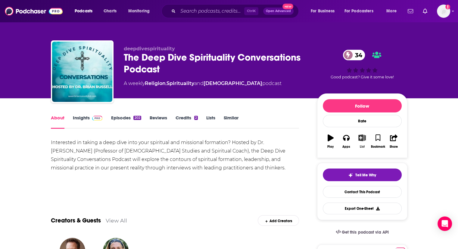
click at [362, 140] on icon "button" at bounding box center [362, 137] width 8 height 7
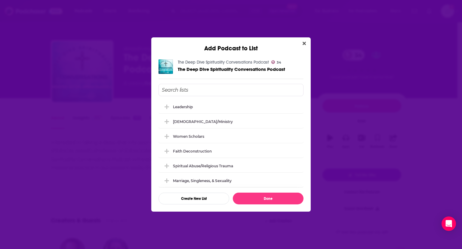
scroll to position [194, 0]
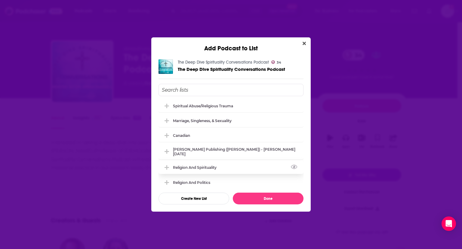
click at [166, 166] on icon "Add Podcast To List" at bounding box center [167, 167] width 5 height 5
click at [250, 200] on button "Done" at bounding box center [268, 198] width 71 height 12
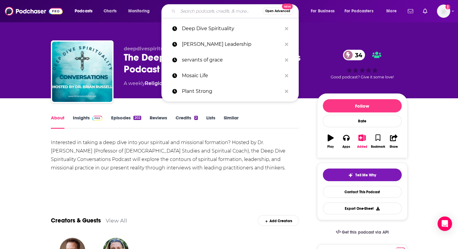
click at [219, 12] on input "Search podcasts, credits, & more..." at bounding box center [220, 11] width 85 height 10
type input "b"
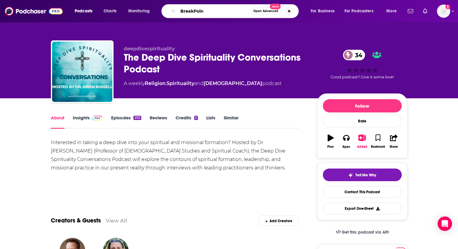
type input "BreakPoint"
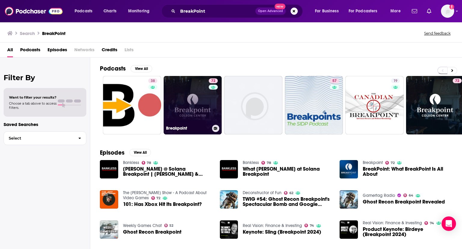
click at [186, 98] on link "72 Breakpoint" at bounding box center [193, 105] width 58 height 58
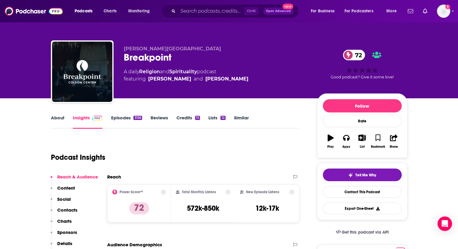
click at [59, 120] on link "About" at bounding box center [58, 122] width 14 height 14
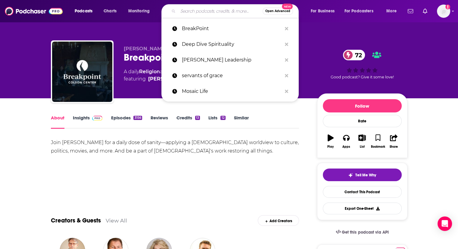
click at [190, 9] on input "Search podcasts, credits, & more..." at bounding box center [220, 11] width 85 height 10
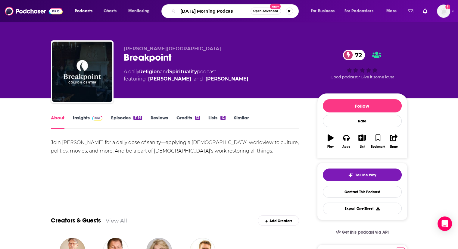
type input "Monday Morning Podcast"
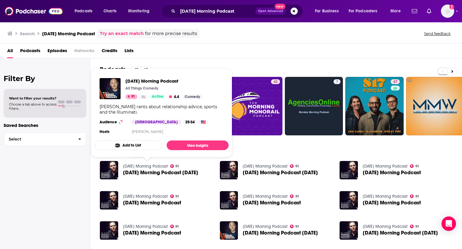
click at [142, 166] on link "Monday Morning Podcast" at bounding box center [145, 165] width 45 height 5
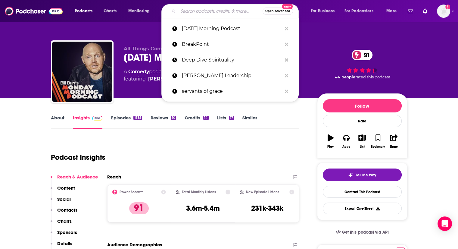
click at [215, 13] on input "Search podcasts, credits, & more..." at bounding box center [220, 11] width 85 height 10
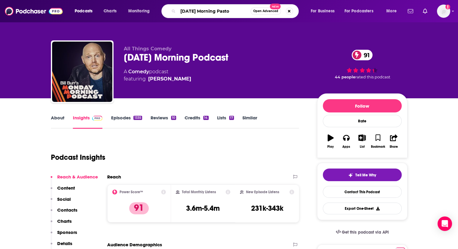
type input "Monday Morning Pastor"
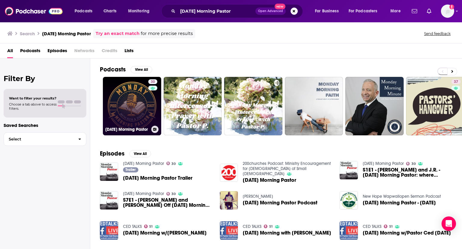
click at [132, 110] on link "30 Monday Morning Pastor" at bounding box center [132, 106] width 58 height 58
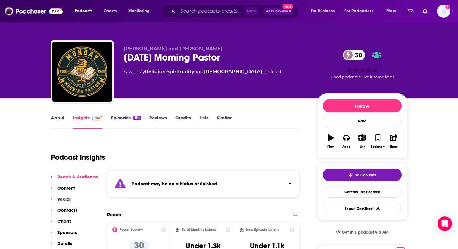
click at [126, 117] on link "Episodes 184" at bounding box center [126, 122] width 30 height 14
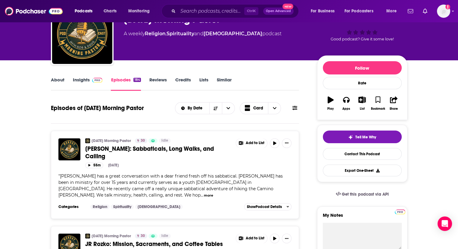
scroll to position [37, 0]
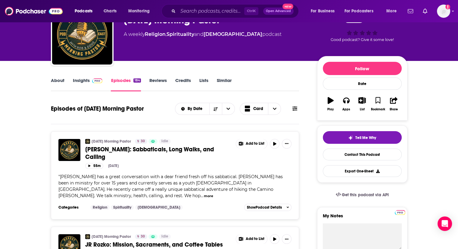
click at [59, 80] on link "About" at bounding box center [58, 84] width 14 height 14
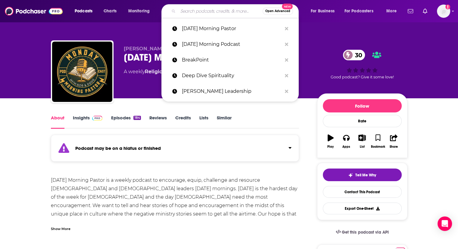
click at [229, 11] on input "Search podcasts, credits, & more..." at bounding box center [220, 11] width 85 height 10
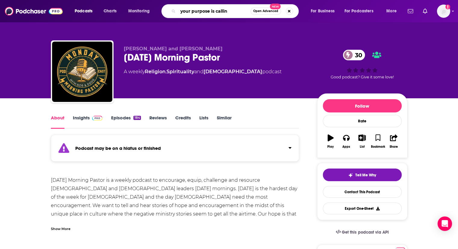
type input "your purpose is calling"
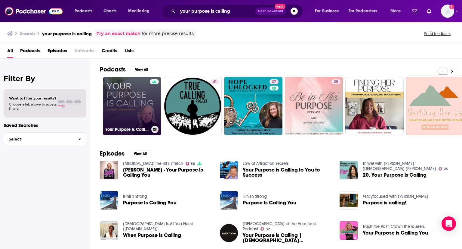
click at [136, 96] on link "Your Purpose is Calling - Christian Business Podcast" at bounding box center [132, 106] width 58 height 58
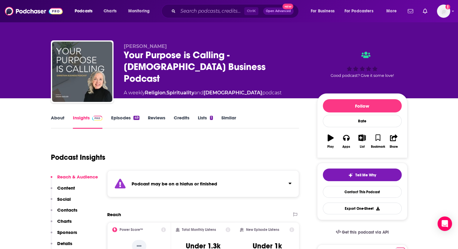
click at [114, 117] on link "Episodes 49" at bounding box center [125, 122] width 28 height 14
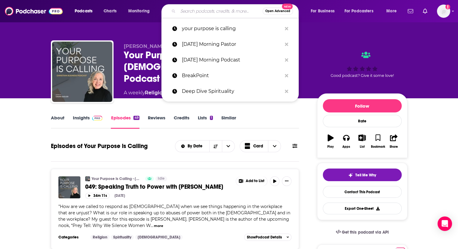
click at [222, 11] on input "Search podcasts, credits, & more..." at bounding box center [220, 11] width 85 height 10
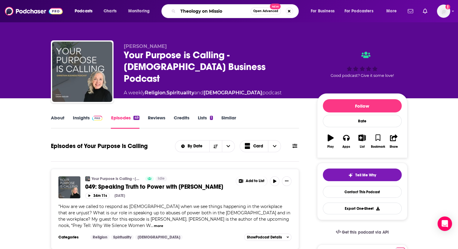
type input "Theology on Mission"
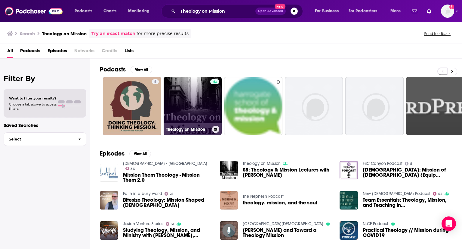
click at [186, 88] on link "Theology on Mission" at bounding box center [193, 106] width 58 height 58
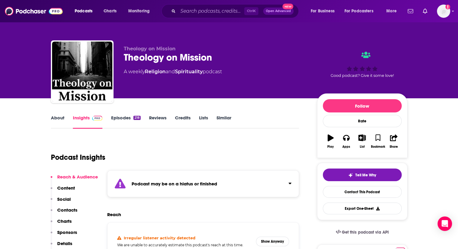
click at [123, 117] on link "Episodes 218" at bounding box center [126, 122] width 30 height 14
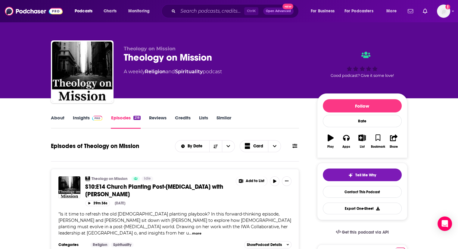
click at [59, 117] on link "About" at bounding box center [58, 122] width 14 height 14
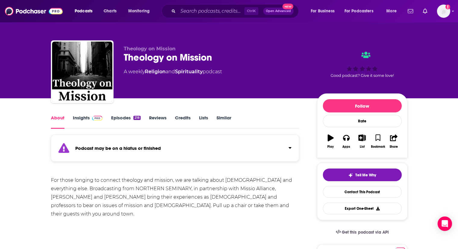
click at [128, 116] on link "Episodes 218" at bounding box center [126, 122] width 30 height 14
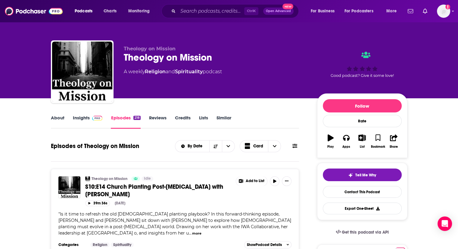
click at [59, 117] on link "About" at bounding box center [58, 122] width 14 height 14
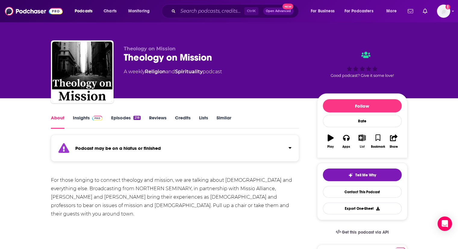
click at [363, 139] on icon "button" at bounding box center [362, 137] width 8 height 7
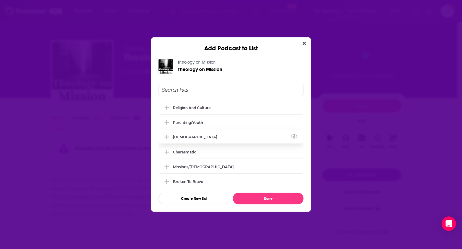
scroll to position [2, 0]
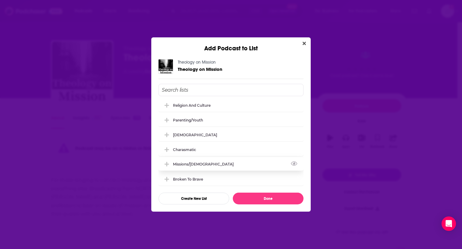
click at [169, 164] on icon "Add Podcast To List" at bounding box center [167, 163] width 5 height 5
click at [270, 201] on button "Done" at bounding box center [268, 198] width 71 height 12
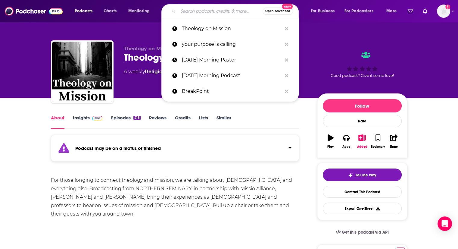
click at [219, 14] on input "Search podcasts, credits, & more..." at bounding box center [220, 11] width 85 height 10
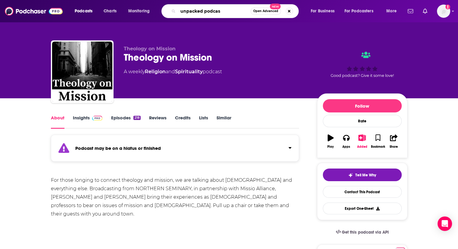
type input "unpacked podcast"
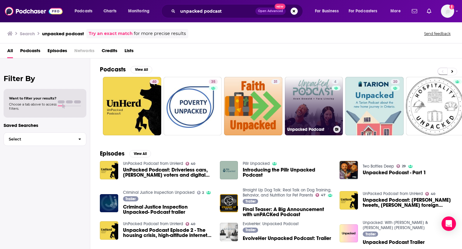
click at [311, 97] on link "4 Unpacked Podcast" at bounding box center [314, 106] width 58 height 58
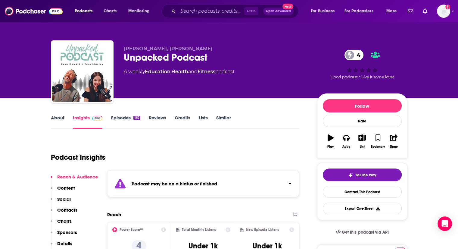
click at [59, 121] on link "About" at bounding box center [58, 122] width 14 height 14
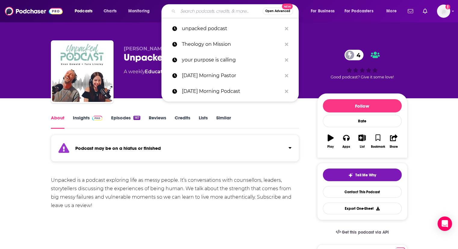
click at [216, 11] on input "Search podcasts, credits, & more..." at bounding box center [220, 11] width 85 height 10
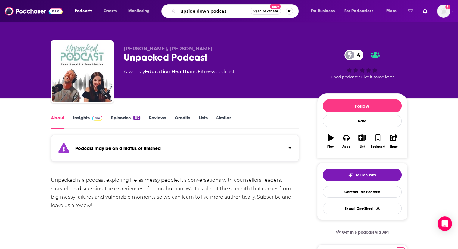
type input "upside down podcast"
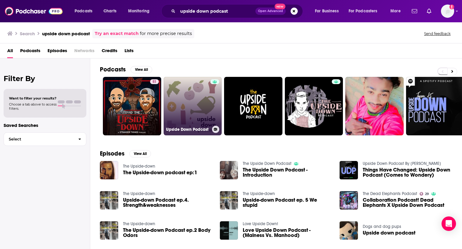
click at [193, 110] on link "Upside Down Podcast" at bounding box center [193, 106] width 58 height 58
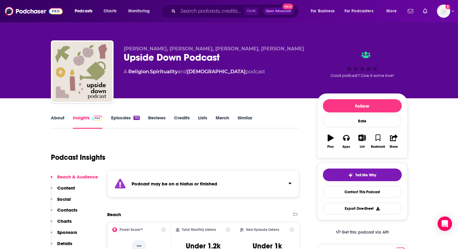
click at [115, 120] on link "Episodes 113" at bounding box center [125, 122] width 29 height 14
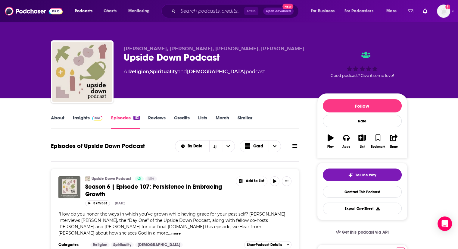
click at [57, 120] on link "About" at bounding box center [58, 122] width 14 height 14
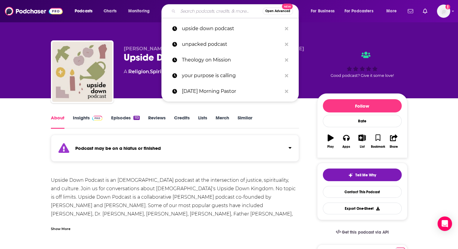
click at [226, 9] on input "Search podcasts, credits, & more..." at bounding box center [220, 11] width 85 height 10
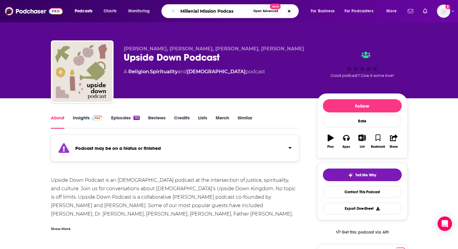
type input "Millenial Mission Podcast"
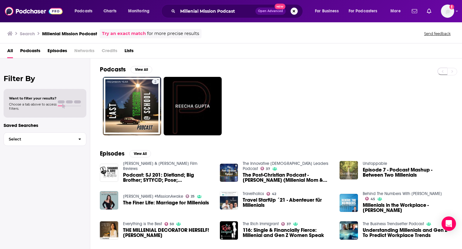
click at [294, 11] on button "Search podcasts, credits, & more..." at bounding box center [294, 11] width 7 height 7
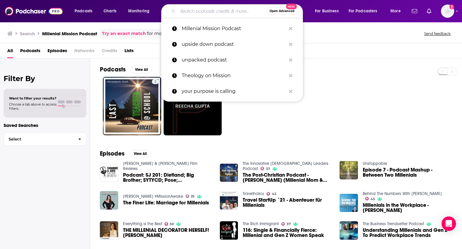
paste input "Millennial Mission Podcast, The"
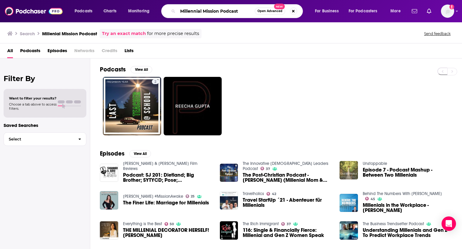
type input "Millennial Mission Podcast"
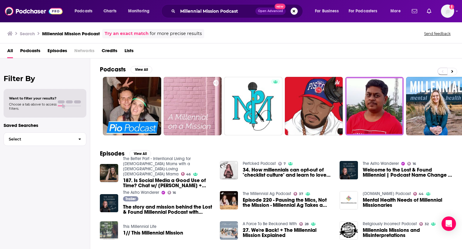
click at [296, 9] on button "Search podcasts, credits, & more..." at bounding box center [294, 11] width 7 height 7
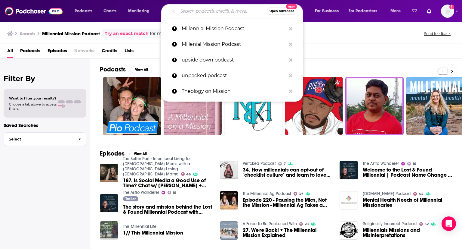
paste input "Daily Growth Discipleship Podcast, The"
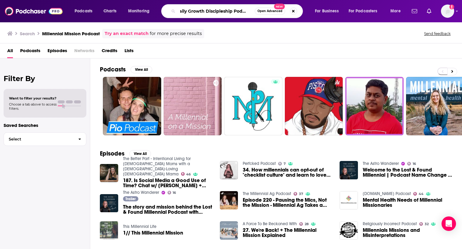
scroll to position [0, 4]
type input "Daily Growth Discipleship Podcast"
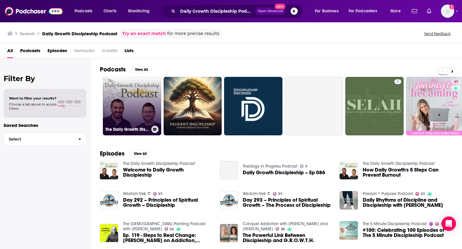
click at [153, 112] on link "The Daily Growth Discipleship Podcast" at bounding box center [132, 106] width 58 height 58
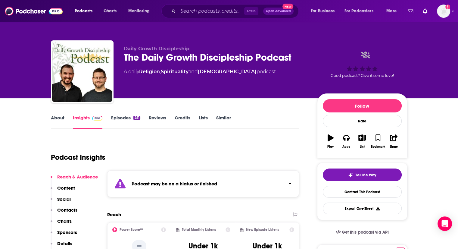
click at [120, 117] on link "Episodes 251" at bounding box center [125, 122] width 29 height 14
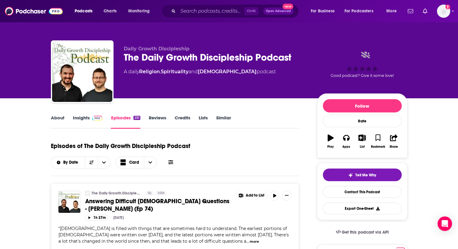
click at [54, 120] on link "About" at bounding box center [58, 122] width 14 height 14
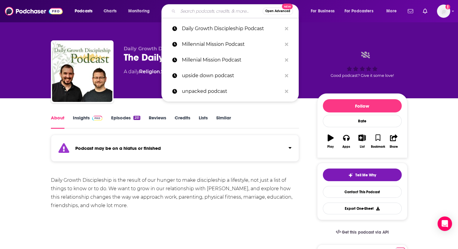
click at [213, 13] on input "Search podcasts, credits, & more..." at bounding box center [220, 11] width 85 height 10
paste input "Protagonist Podcast"
type input "Protagonist Podcast"
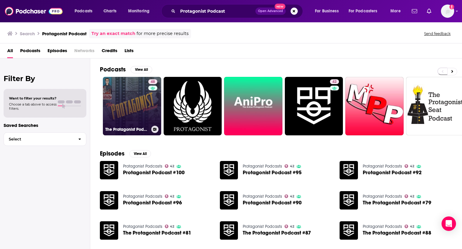
click at [122, 102] on link "48 The Protagonist Podcast" at bounding box center [132, 106] width 58 height 58
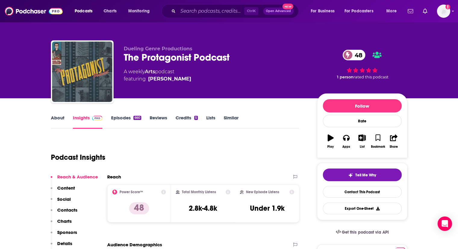
click at [53, 120] on link "About" at bounding box center [58, 122] width 14 height 14
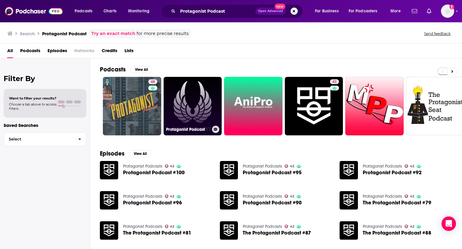
click at [197, 104] on link "Protagonist Podcast" at bounding box center [193, 106] width 58 height 58
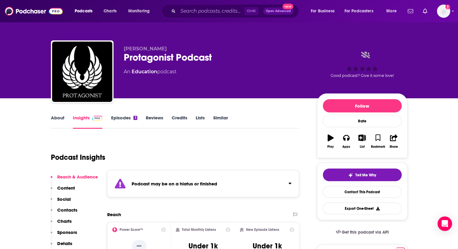
click at [56, 116] on link "About" at bounding box center [58, 122] width 14 height 14
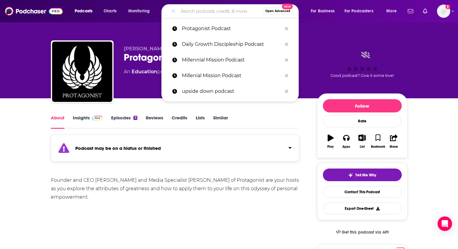
click at [197, 14] on input "Search podcasts, credits, & more..." at bounding box center [220, 11] width 85 height 10
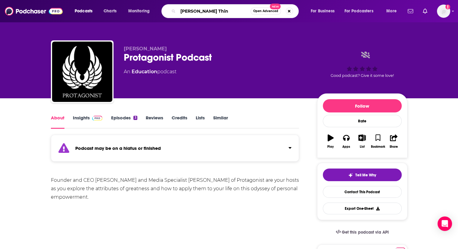
type input "Jessup Think"
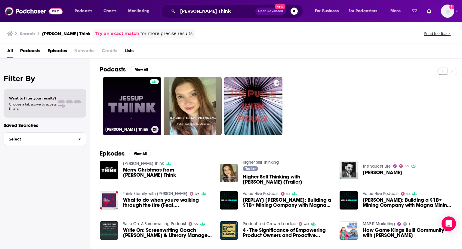
click at [135, 102] on link "Jessup Think" at bounding box center [132, 106] width 58 height 58
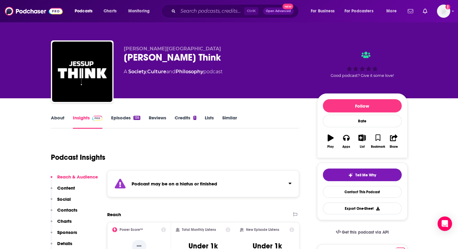
click at [125, 117] on link "Episodes 135" at bounding box center [125, 122] width 29 height 14
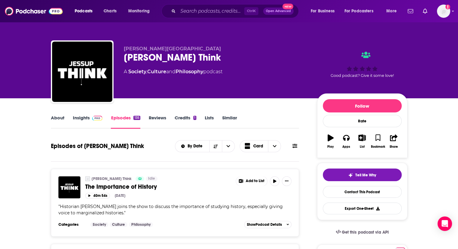
click at [309, 27] on div "Jessup University Jessup Think A Society , Culture and Philosophy podcast Good …" at bounding box center [228, 49] width 385 height 98
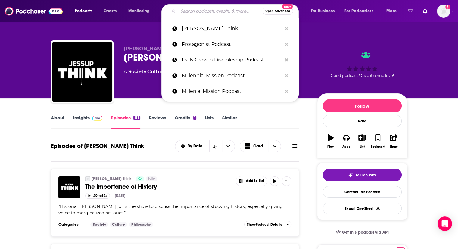
click at [228, 10] on input "Search podcasts, credits, & more..." at bounding box center [220, 11] width 85 height 10
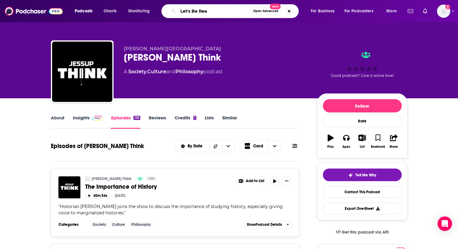
type input "Let's Be Real"
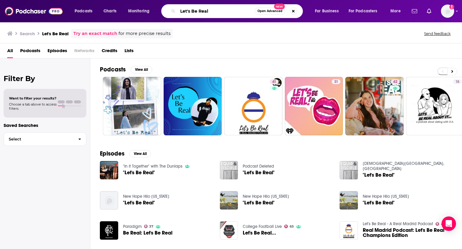
click at [220, 8] on input "Let's Be Real" at bounding box center [216, 11] width 77 height 10
type input "L"
type input "Life in the Gray"
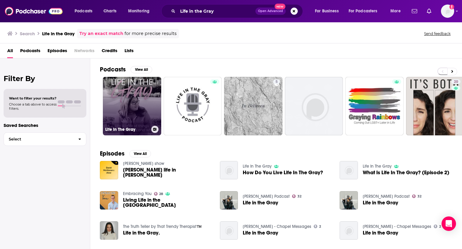
click at [142, 98] on link "Life In The Gray" at bounding box center [132, 106] width 58 height 58
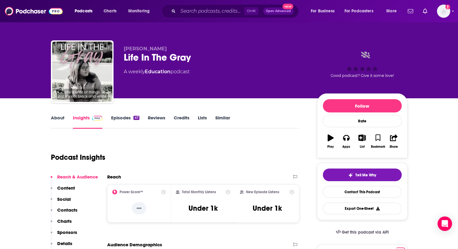
click at [59, 120] on link "About" at bounding box center [58, 122] width 14 height 14
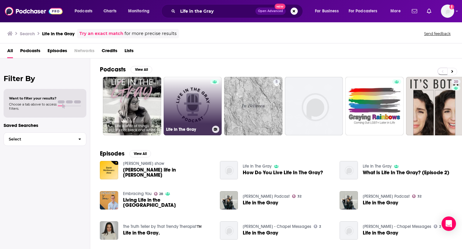
click at [195, 97] on link "Life In The Gray" at bounding box center [193, 106] width 58 height 58
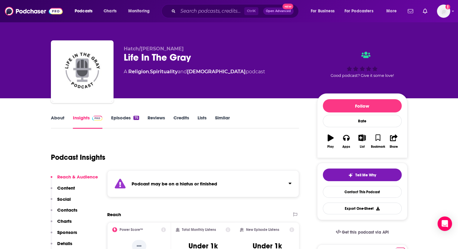
click at [57, 118] on link "About" at bounding box center [58, 122] width 14 height 14
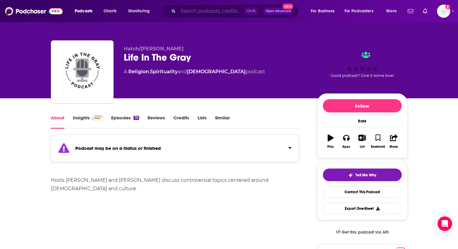
click at [234, 10] on input "Search podcasts, credits, & more..." at bounding box center [211, 11] width 66 height 10
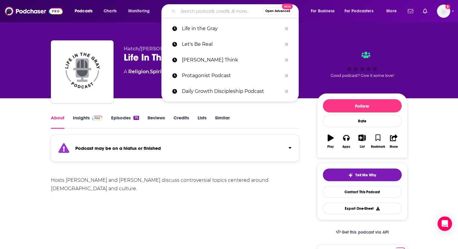
type input "o"
type input "P"
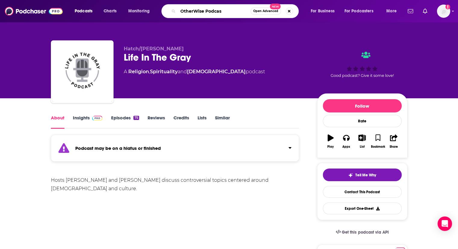
type input "OtherWise Podcast"
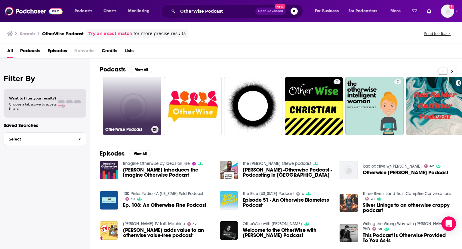
click at [110, 108] on link "OtherWise Podcast" at bounding box center [132, 106] width 58 height 58
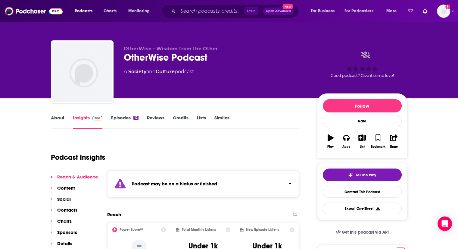
click at [54, 117] on link "About" at bounding box center [58, 122] width 14 height 14
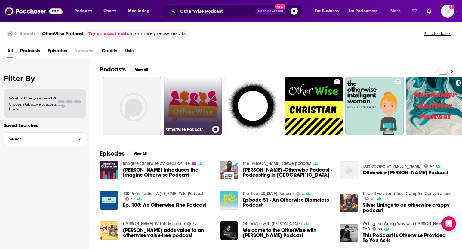
click at [193, 101] on link "OtherWise Podcast" at bounding box center [193, 106] width 58 height 58
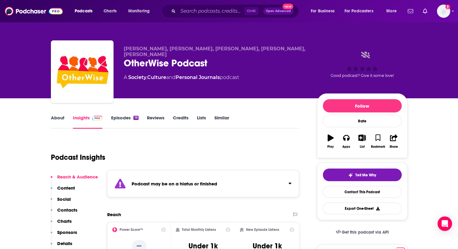
click at [60, 120] on link "About" at bounding box center [58, 122] width 14 height 14
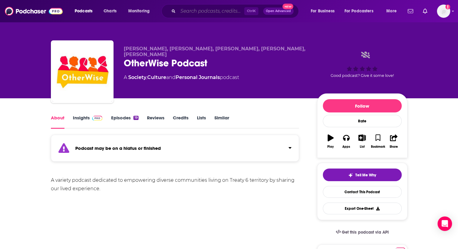
click at [220, 14] on input "Search podcasts, credits, & more..." at bounding box center [211, 11] width 66 height 10
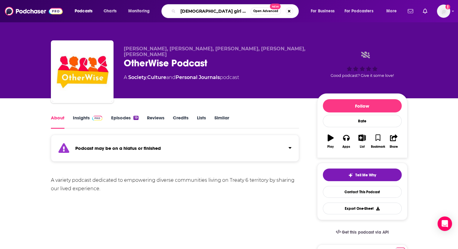
type input "preacher girl school"
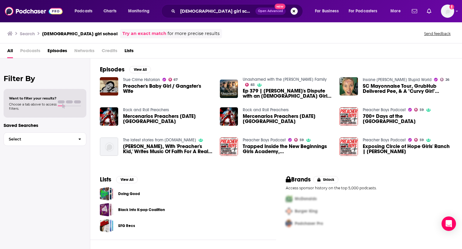
click at [294, 10] on button "Search podcasts, credits, & more..." at bounding box center [294, 11] width 7 height 7
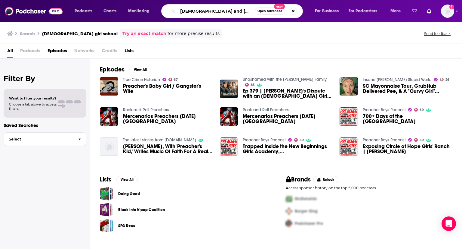
type input "preaching and preachers"
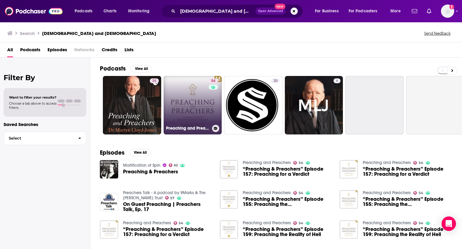
click at [192, 101] on link "54 Preaching and Preachers" at bounding box center [193, 105] width 58 height 58
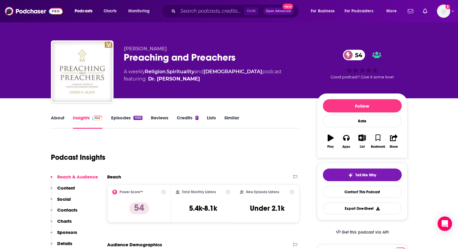
click at [52, 117] on link "About" at bounding box center [58, 122] width 14 height 14
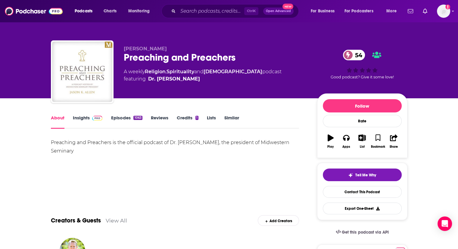
click at [118, 116] on link "Episodes 1063" at bounding box center [126, 122] width 31 height 14
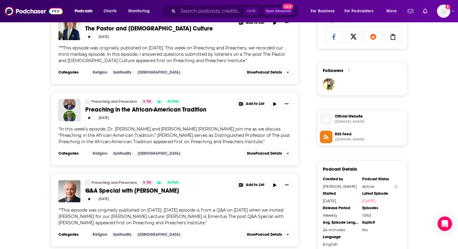
scroll to position [553, 0]
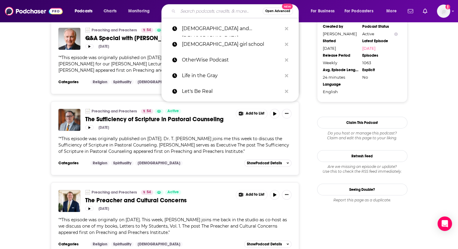
click at [199, 12] on input "Search podcasts, credits, & more..." at bounding box center [220, 11] width 85 height 10
paste input "Refreshingly Honest"
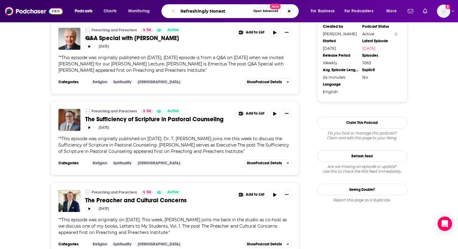
type input "Refreshingly Honest"
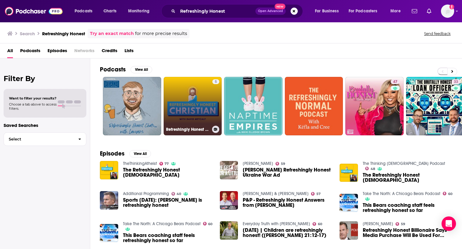
click at [183, 112] on link "5 Refreshingly Honest Christian" at bounding box center [193, 106] width 58 height 58
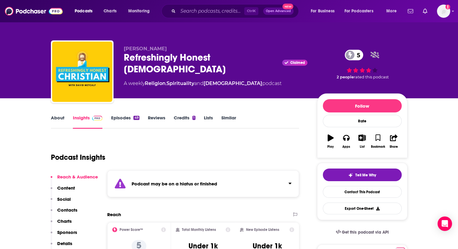
click at [112, 121] on link "Episodes 49" at bounding box center [125, 122] width 28 height 14
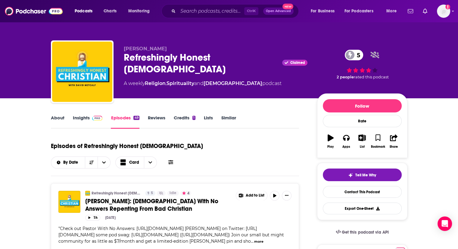
click at [58, 118] on link "About" at bounding box center [58, 122] width 14 height 14
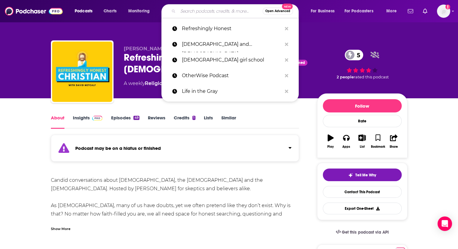
click at [219, 13] on input "Search podcasts, credits, & more..." at bounding box center [220, 11] width 85 height 10
paste input "A Pastor and Philosopher Walk Into a Bar"
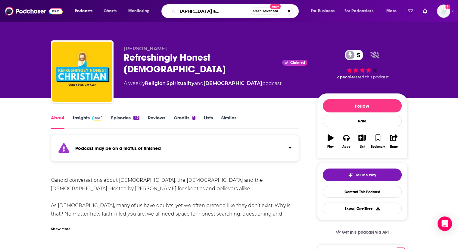
type input "A Pastor and Philosopher Walk Into a Bar"
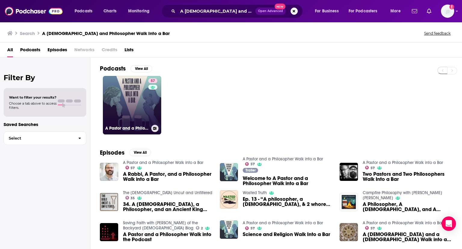
click at [132, 98] on link "57 A Pastor and a Philosopher Walk into a Bar" at bounding box center [132, 105] width 58 height 58
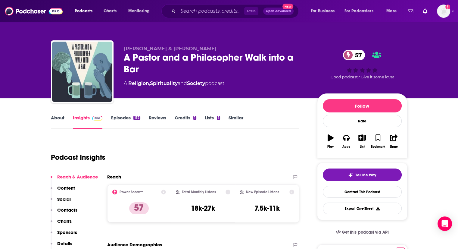
click at [57, 120] on link "About" at bounding box center [58, 122] width 14 height 14
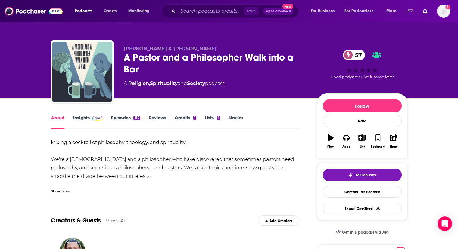
click at [60, 190] on div "Show More" at bounding box center [61, 191] width 20 height 6
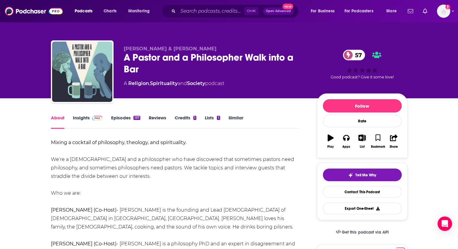
scroll to position [1, 0]
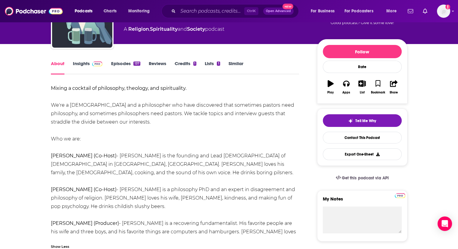
scroll to position [0, 0]
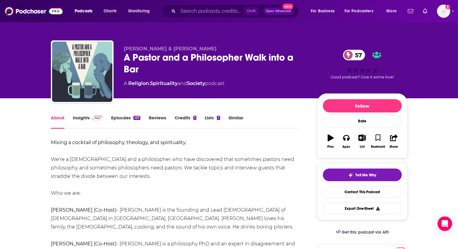
click at [115, 116] on link "Episodes 137" at bounding box center [125, 122] width 29 height 14
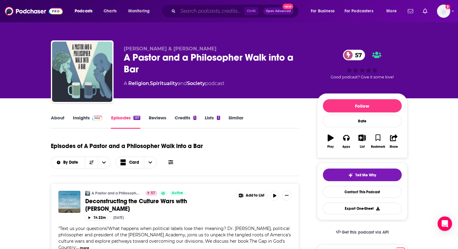
click at [222, 14] on input "Search podcasts, credits, & more..." at bounding box center [211, 11] width 66 height 10
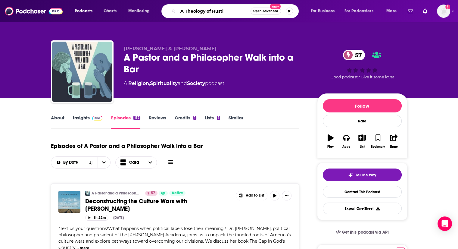
type input "A Theology of Hustle"
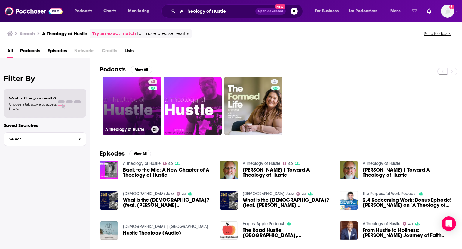
click at [122, 97] on link "40 A Theology of Hustle" at bounding box center [132, 106] width 58 height 58
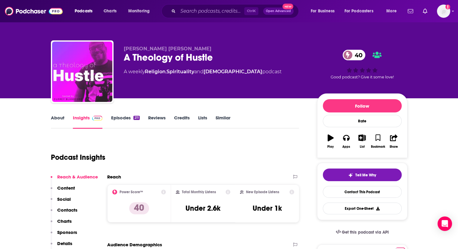
click at [130, 117] on link "Episodes 211" at bounding box center [125, 122] width 29 height 14
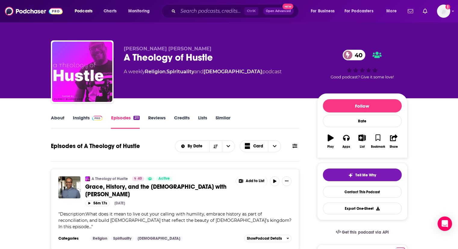
click at [60, 117] on link "About" at bounding box center [58, 122] width 14 height 14
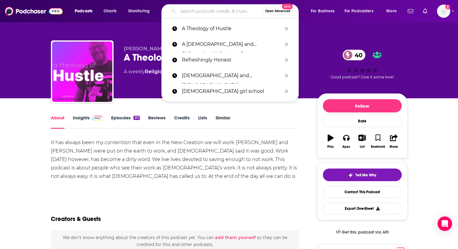
click at [225, 9] on input "Search podcasts, credits, & more..." at bounding box center [220, 11] width 85 height 10
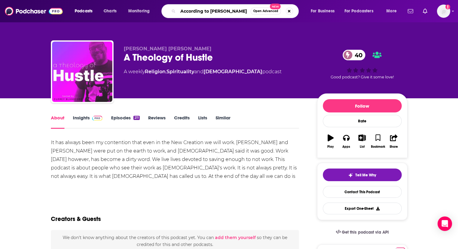
type input "According to Christ"
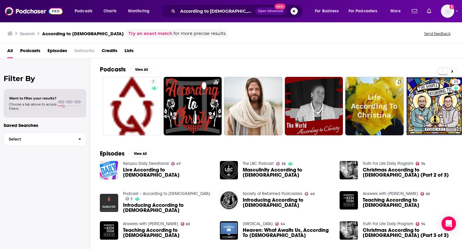
click at [295, 10] on button "Search podcasts, credits, & more..." at bounding box center [294, 11] width 7 height 7
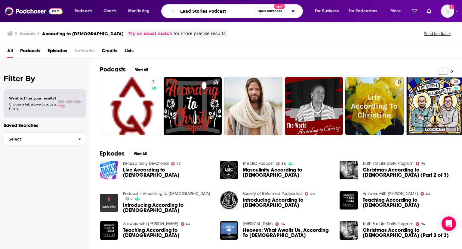
type input "Lead Stories Podcast"
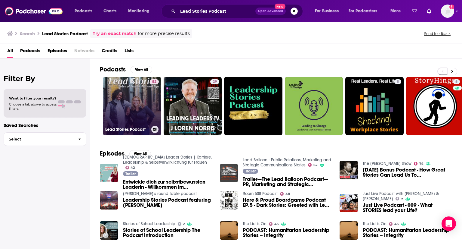
click at [144, 116] on link "52 Lead Stories Podcast" at bounding box center [132, 106] width 58 height 58
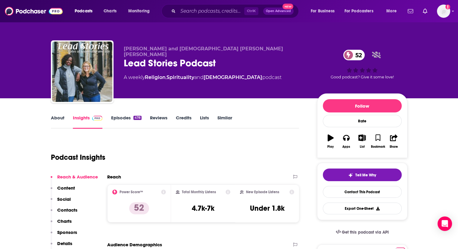
click at [58, 117] on link "About" at bounding box center [58, 122] width 14 height 14
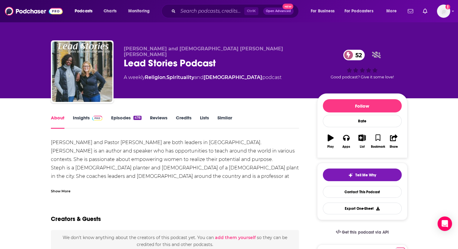
click at [62, 188] on div "Show More" at bounding box center [61, 191] width 20 height 6
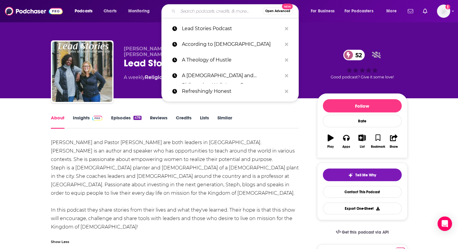
click at [200, 10] on input "Search podcasts, credits, & more..." at bounding box center [220, 11] width 85 height 10
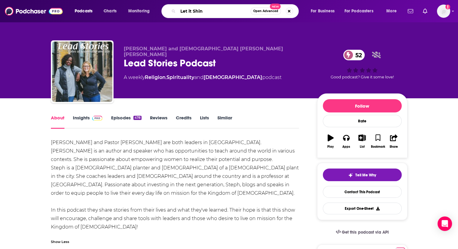
type input "Let it Shine"
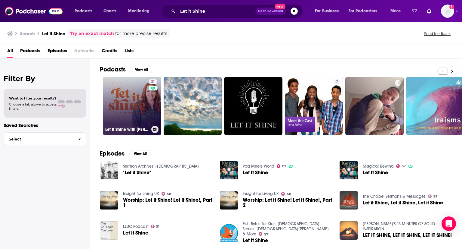
click at [132, 100] on link "31 Let It Shine with Angie Elkins" at bounding box center [132, 106] width 58 height 58
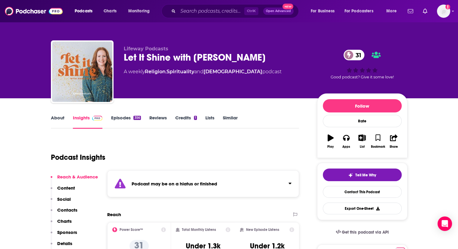
click at [56, 120] on link "About" at bounding box center [58, 122] width 14 height 14
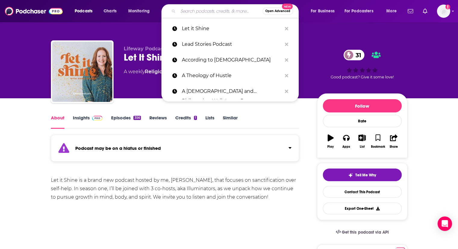
click at [200, 9] on input "Search podcasts, credits, & more..." at bounding box center [220, 11] width 85 height 10
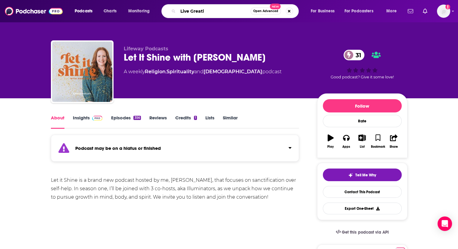
type input "Live Greatly"
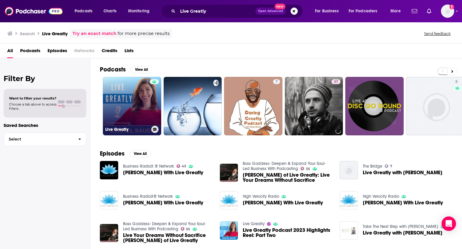
click at [138, 99] on link "Live Greatly" at bounding box center [132, 106] width 58 height 58
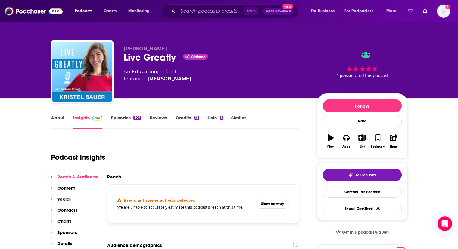
click at [58, 115] on link "About" at bounding box center [58, 122] width 14 height 14
